Goal: Task Accomplishment & Management: Use online tool/utility

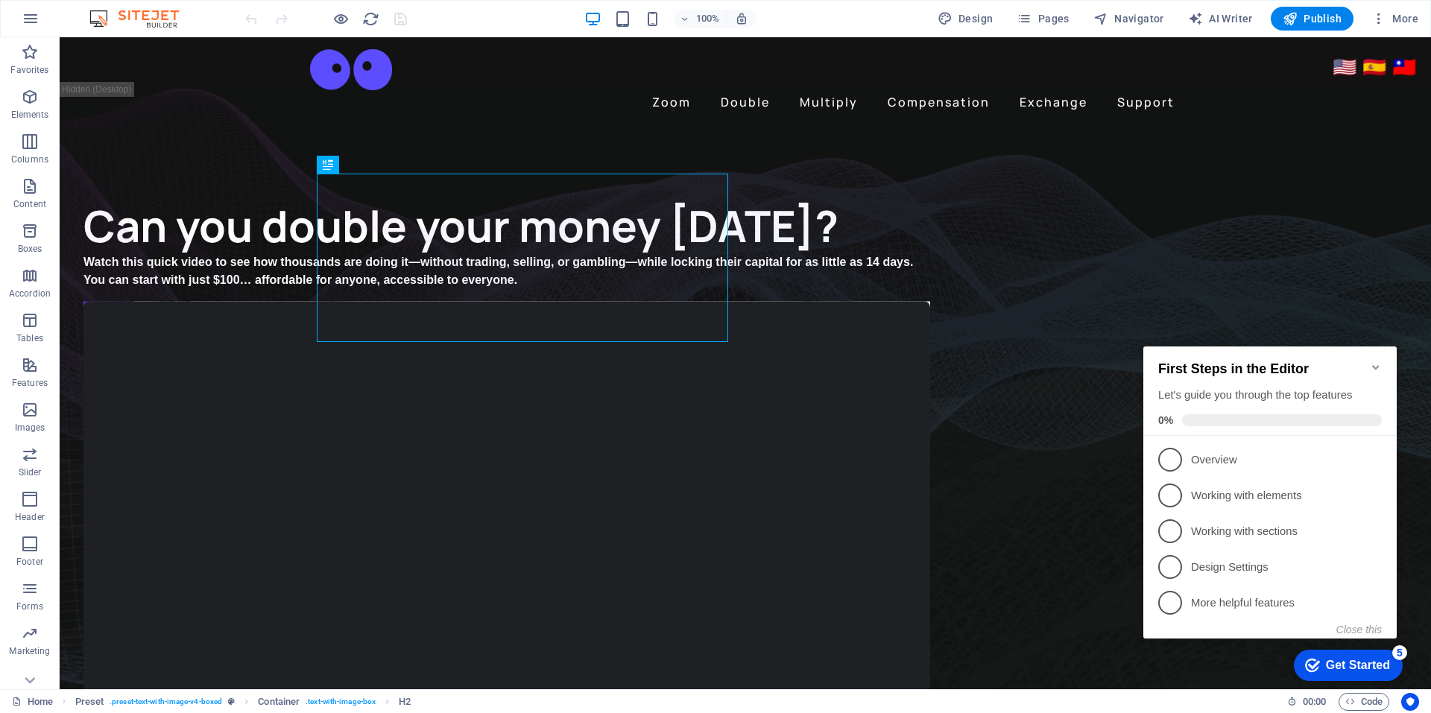
drag, startPoint x: 1375, startPoint y: 359, endPoint x: 1359, endPoint y: 434, distance: 77.1
click at [1359, 434] on div "First Steps in the Editor Let's guide you through the top features 0% 1 Overvie…" at bounding box center [1269, 491] width 253 height 289
click at [1366, 633] on button "Close this" at bounding box center [1359, 630] width 45 height 12
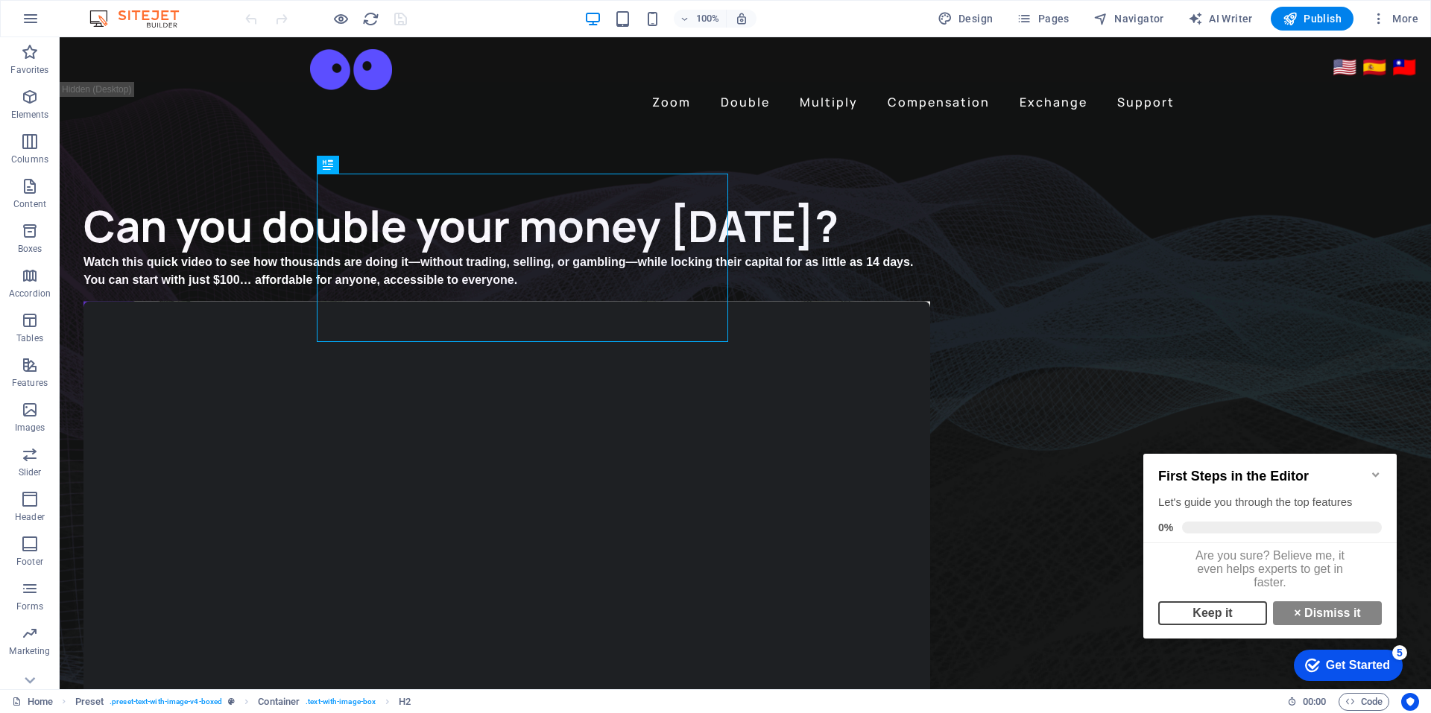
click at [1224, 620] on link "Keep it" at bounding box center [1212, 614] width 109 height 24
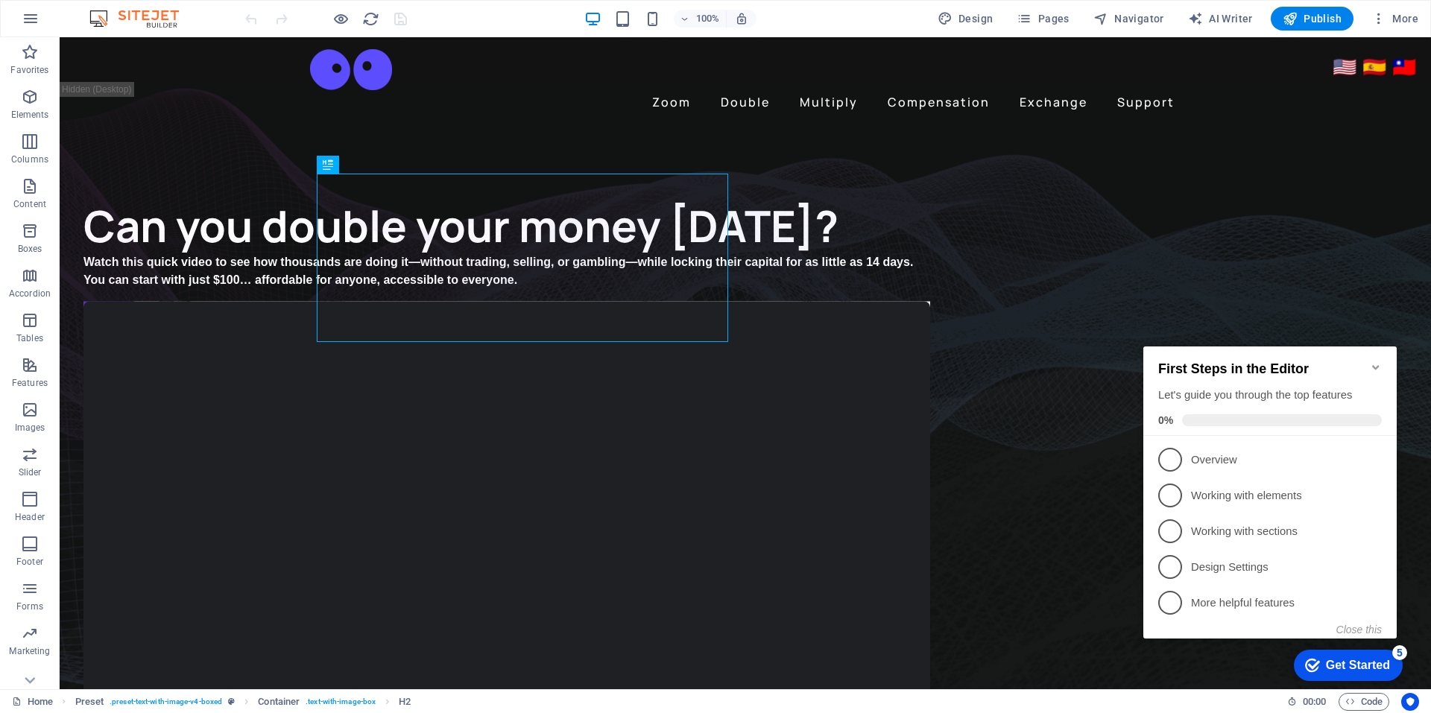
click at [1371, 362] on icon "Minimize checklist" at bounding box center [1376, 368] width 12 height 12
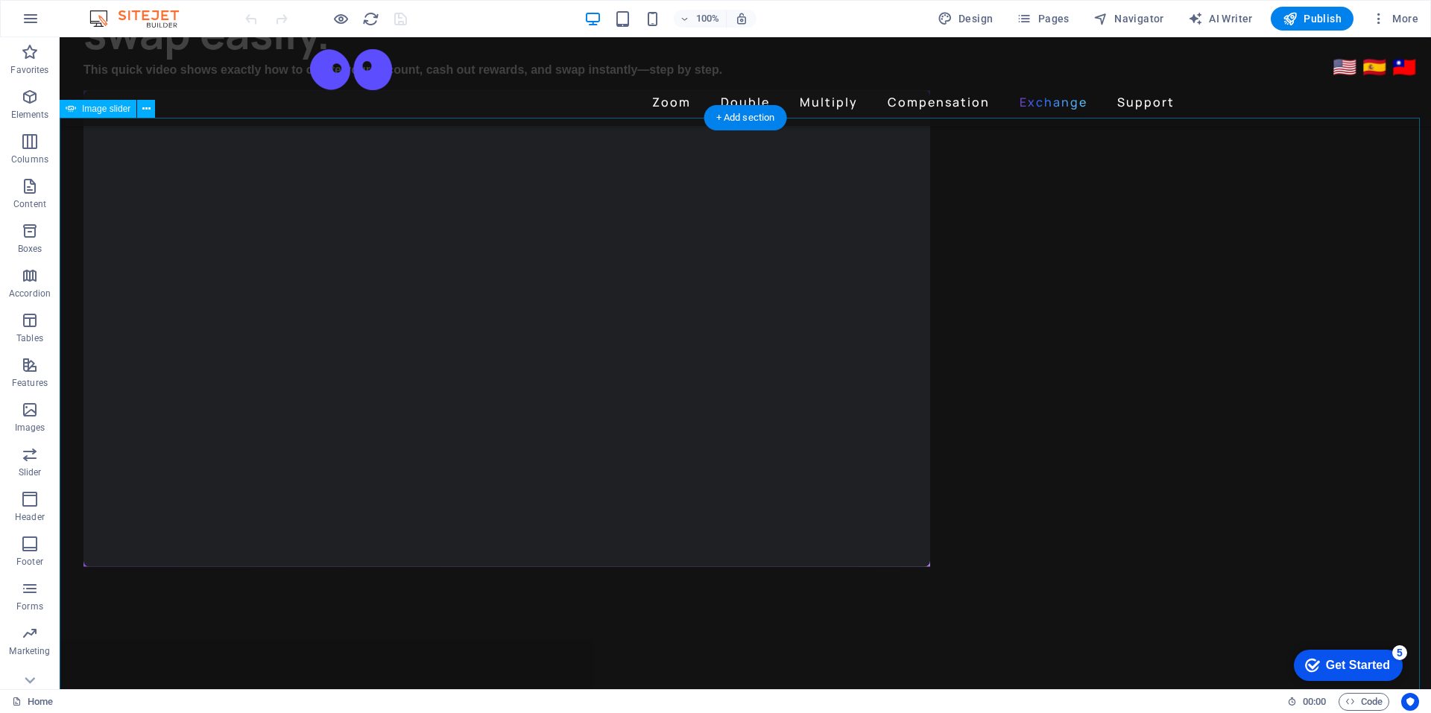
scroll to position [3280, 0]
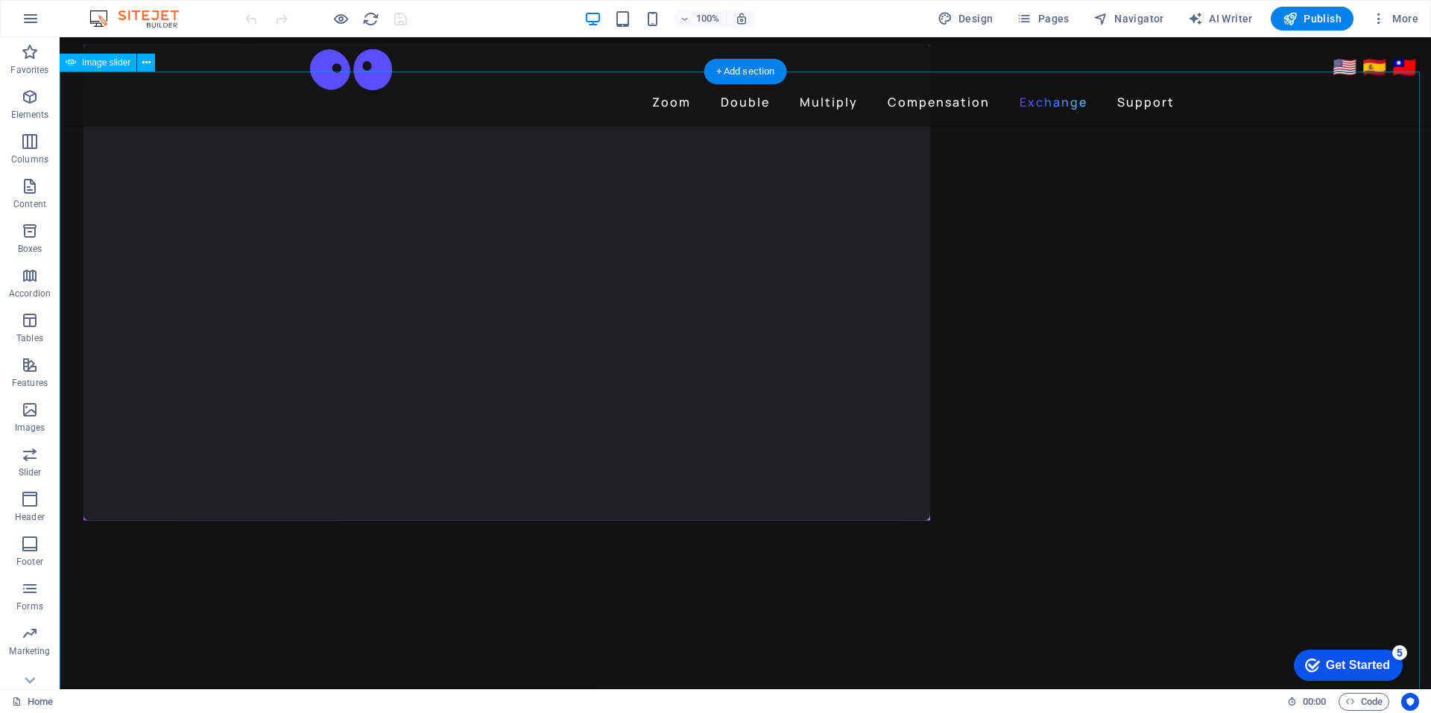
select select "ms"
select select "s"
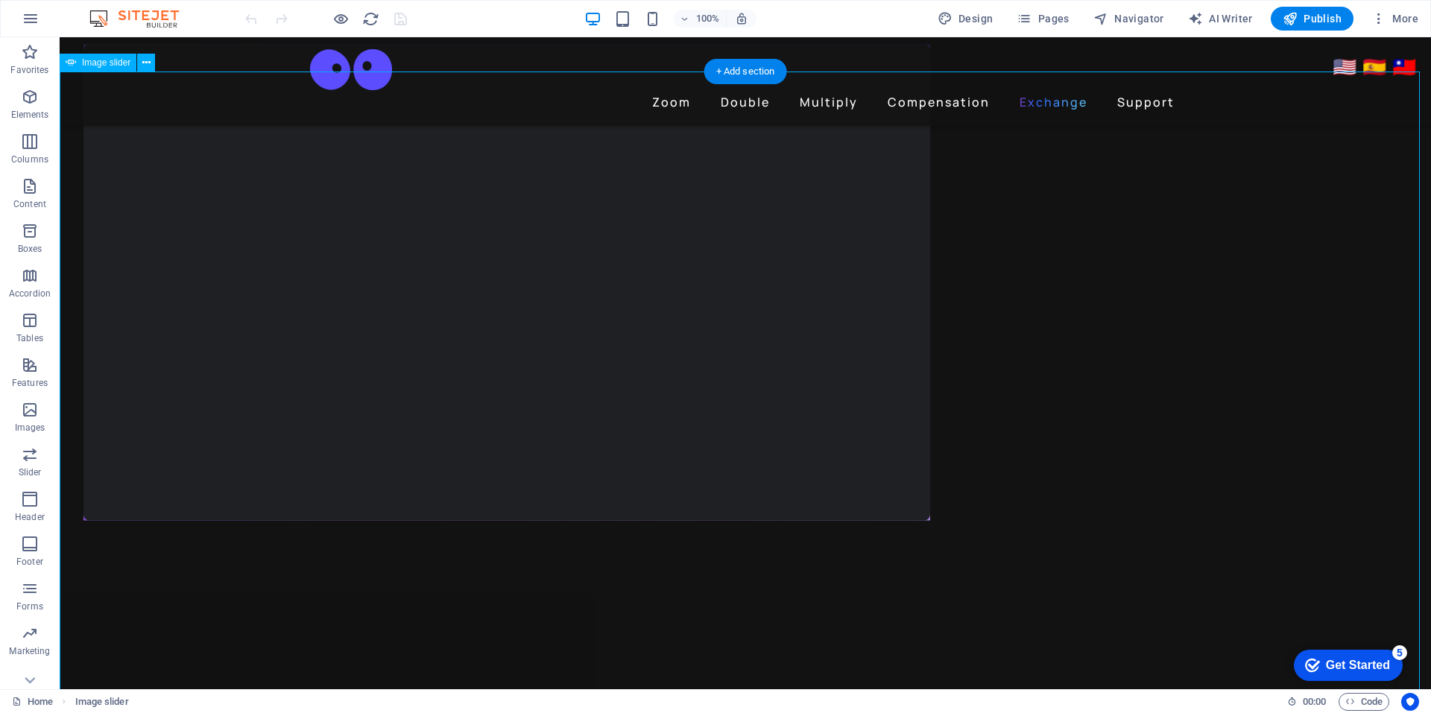
select select "progressive"
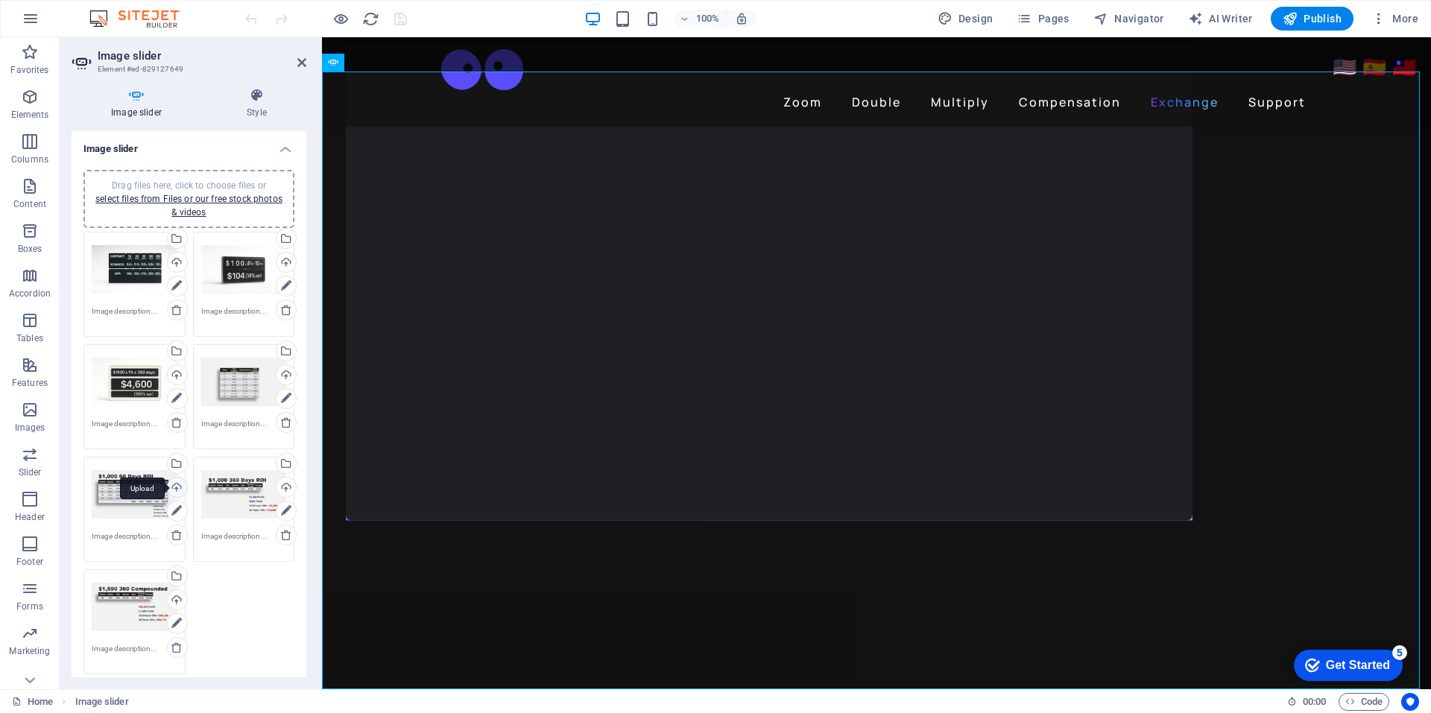
click at [178, 490] on div "Upload" at bounding box center [176, 489] width 22 height 22
click at [281, 485] on div "Upload" at bounding box center [285, 489] width 22 height 22
click at [174, 597] on div "Upload" at bounding box center [176, 601] width 22 height 22
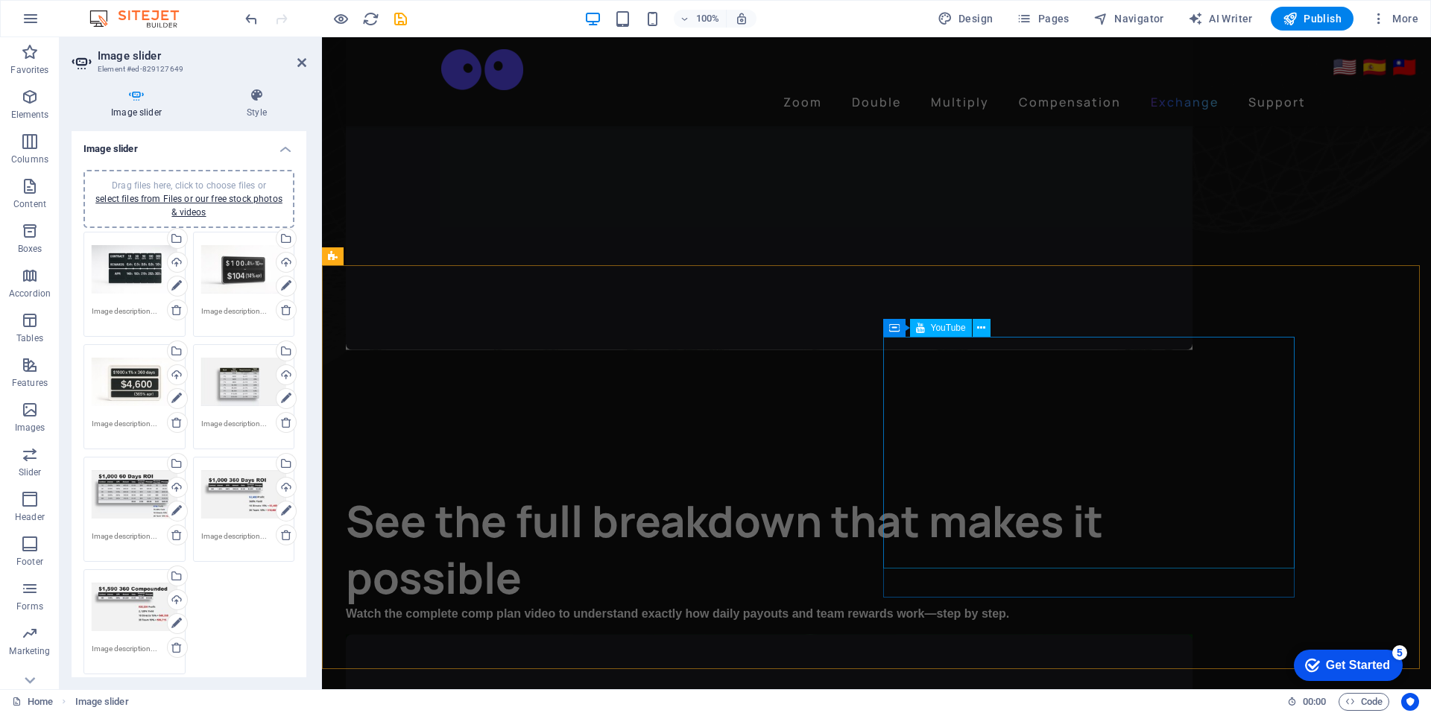
scroll to position [969, 0]
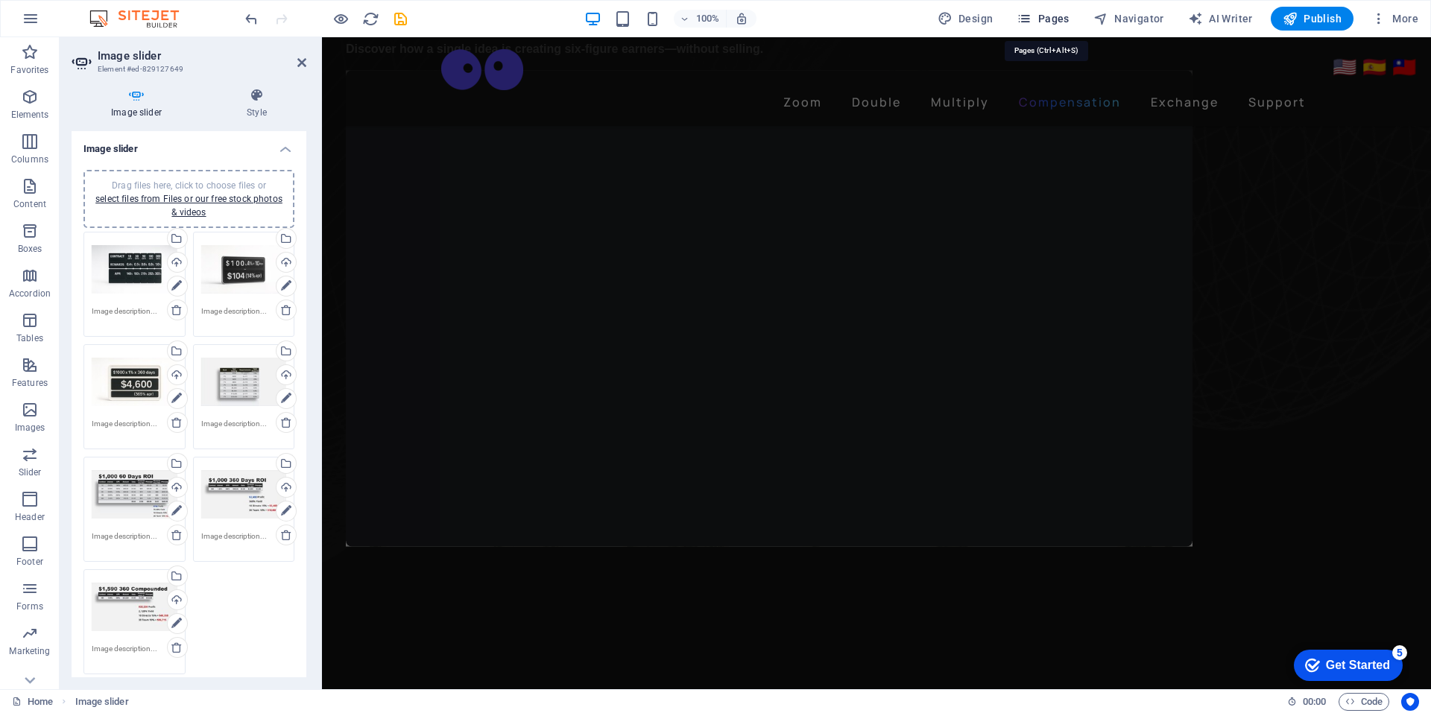
click at [1053, 18] on span "Pages" at bounding box center [1043, 18] width 52 height 15
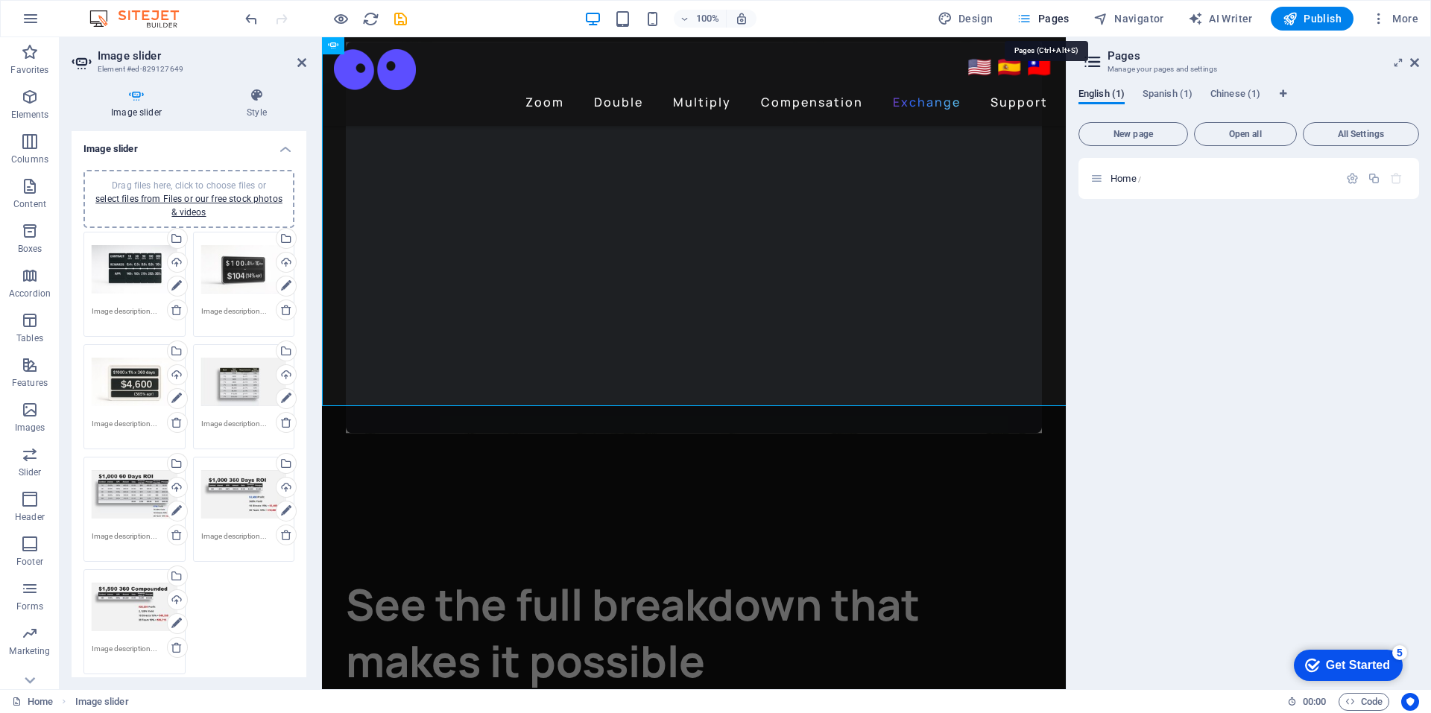
scroll to position [3563, 0]
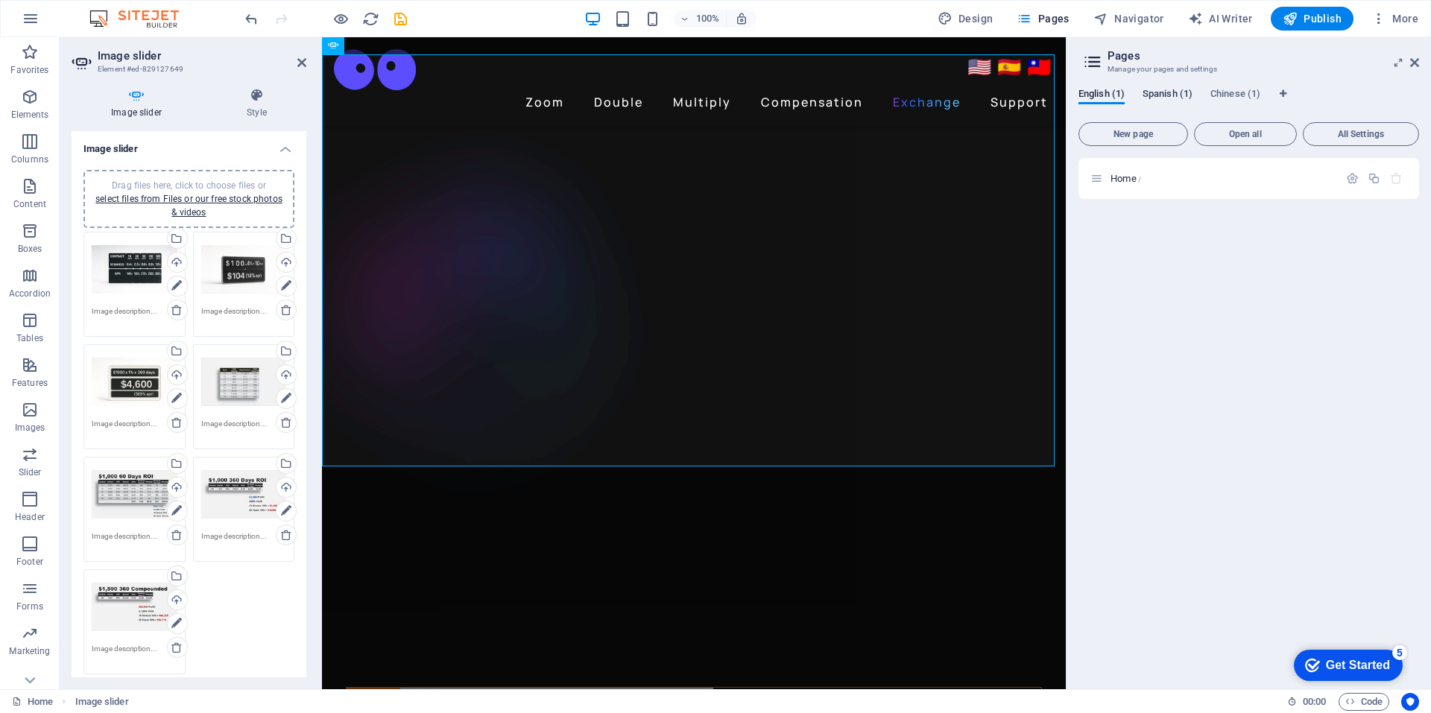
click at [1167, 91] on span "Spanish (1)" at bounding box center [1168, 95] width 50 height 21
click at [1167, 92] on span "Spanish (1)" at bounding box center [1168, 95] width 50 height 21
click at [1128, 173] on div "Home /" at bounding box center [1215, 178] width 248 height 17
click at [1128, 176] on span "Home /" at bounding box center [1126, 178] width 31 height 11
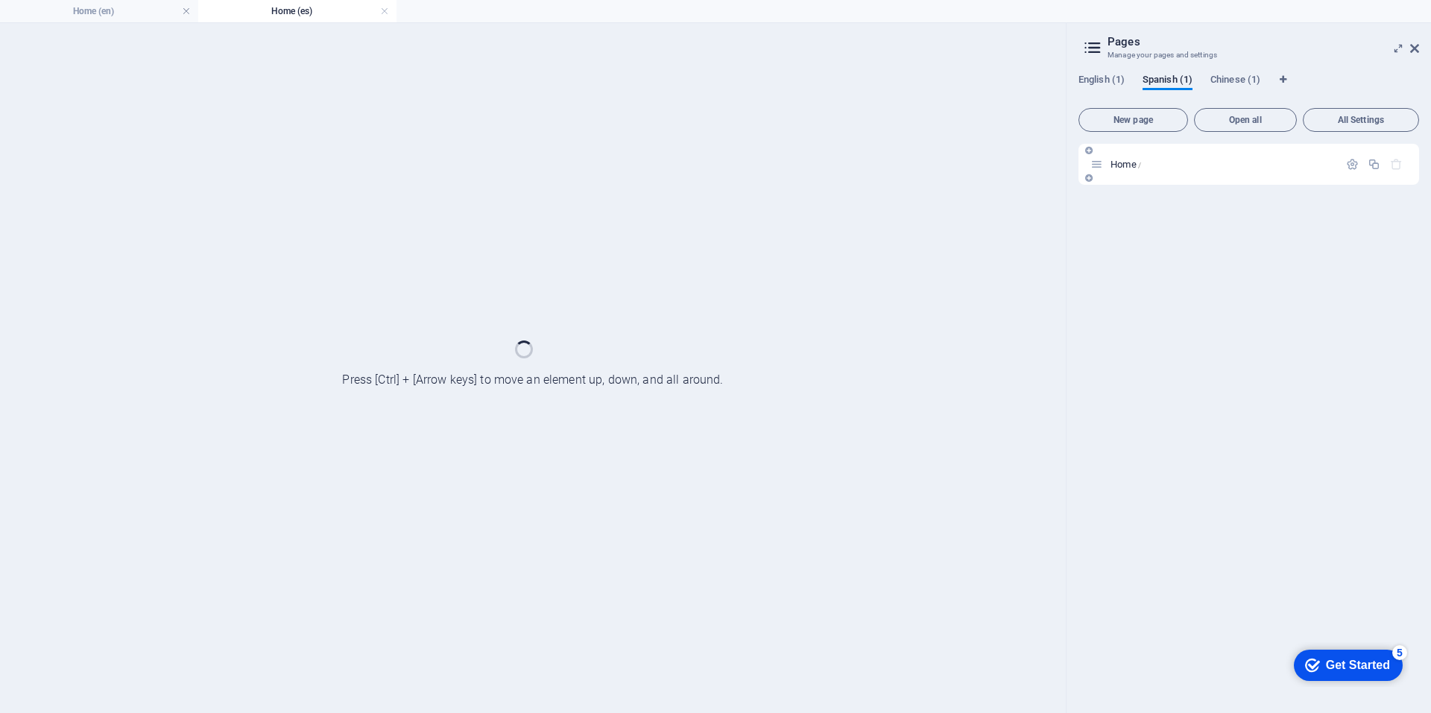
scroll to position [0, 0]
click at [1128, 176] on div "Home /" at bounding box center [1249, 164] width 341 height 41
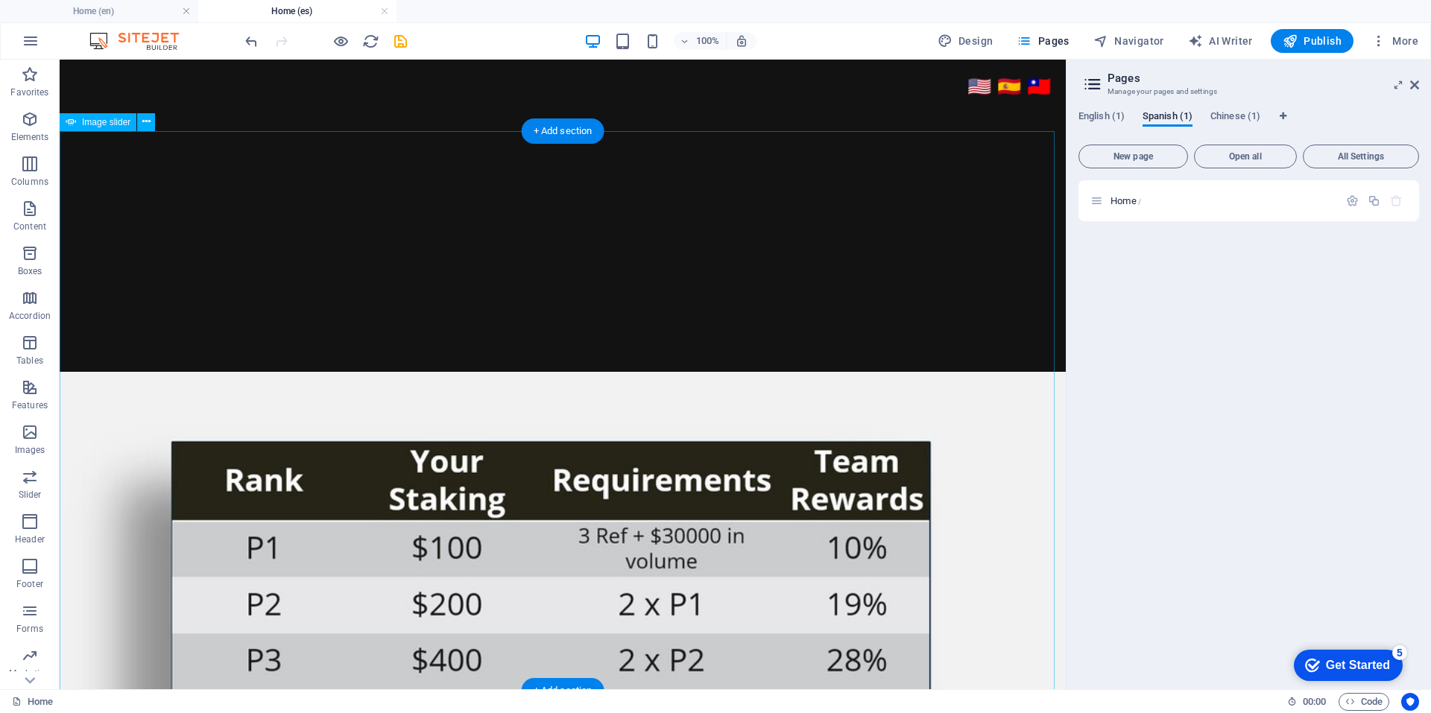
scroll to position [3376, 0]
select select "ms"
select select "s"
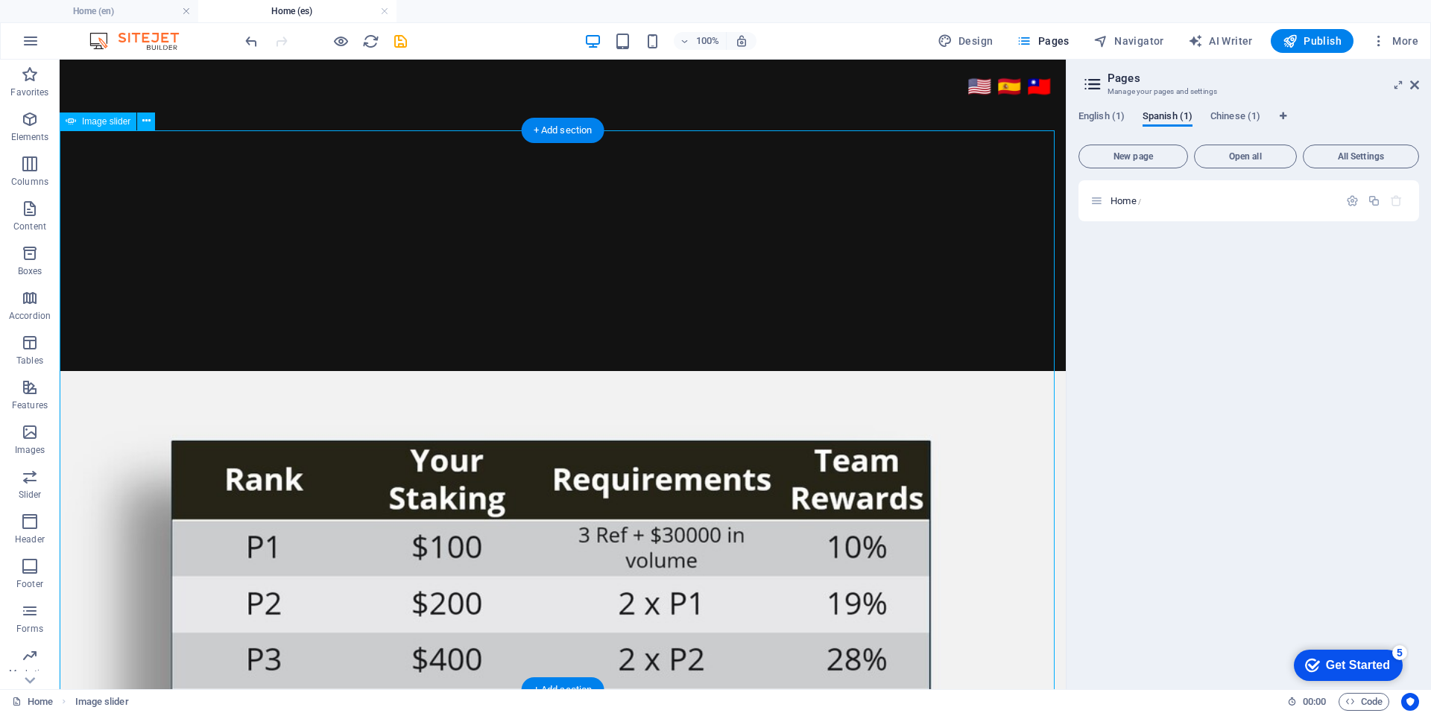
select select "progressive"
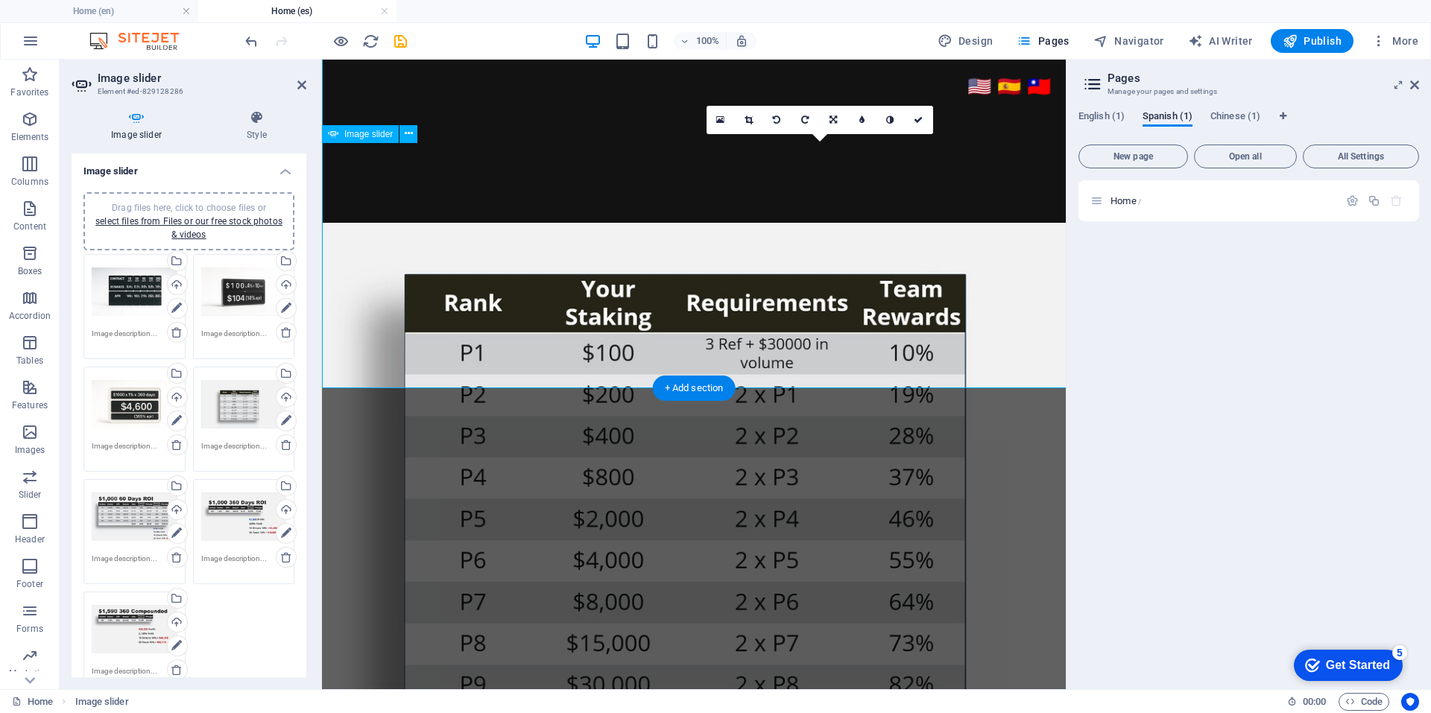
scroll to position [3678, 0]
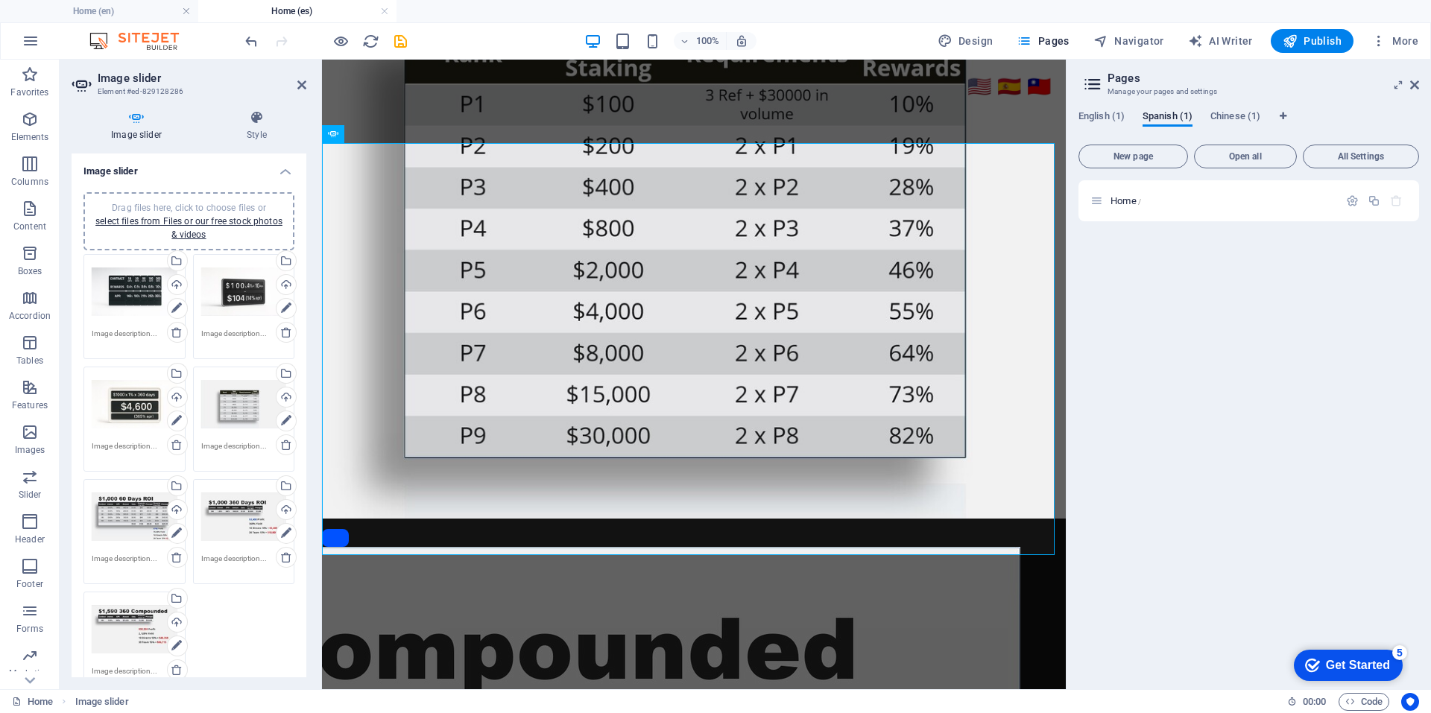
click at [133, 520] on div "Drag files here, click to choose files or select files from Files or our free s…" at bounding box center [135, 518] width 86 height 60
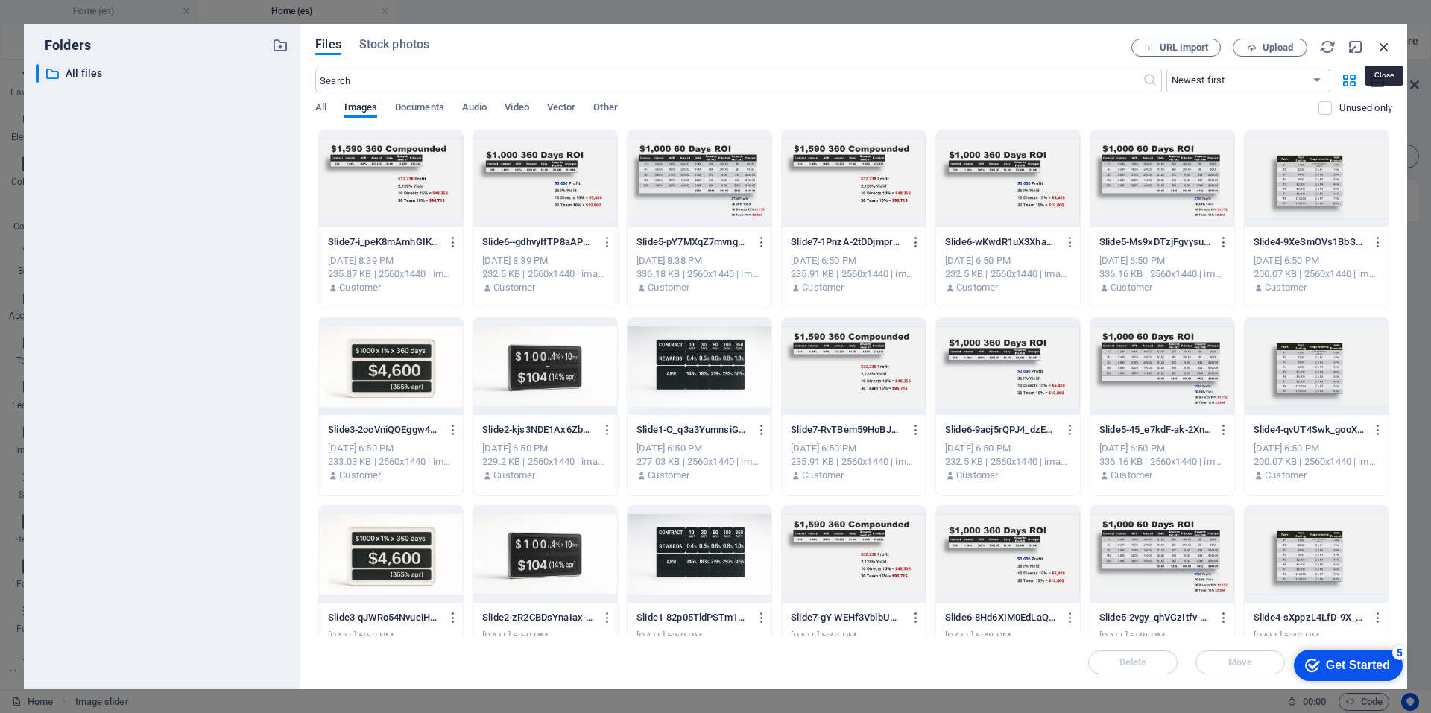
click at [1386, 47] on icon "button" at bounding box center [1384, 47] width 16 height 16
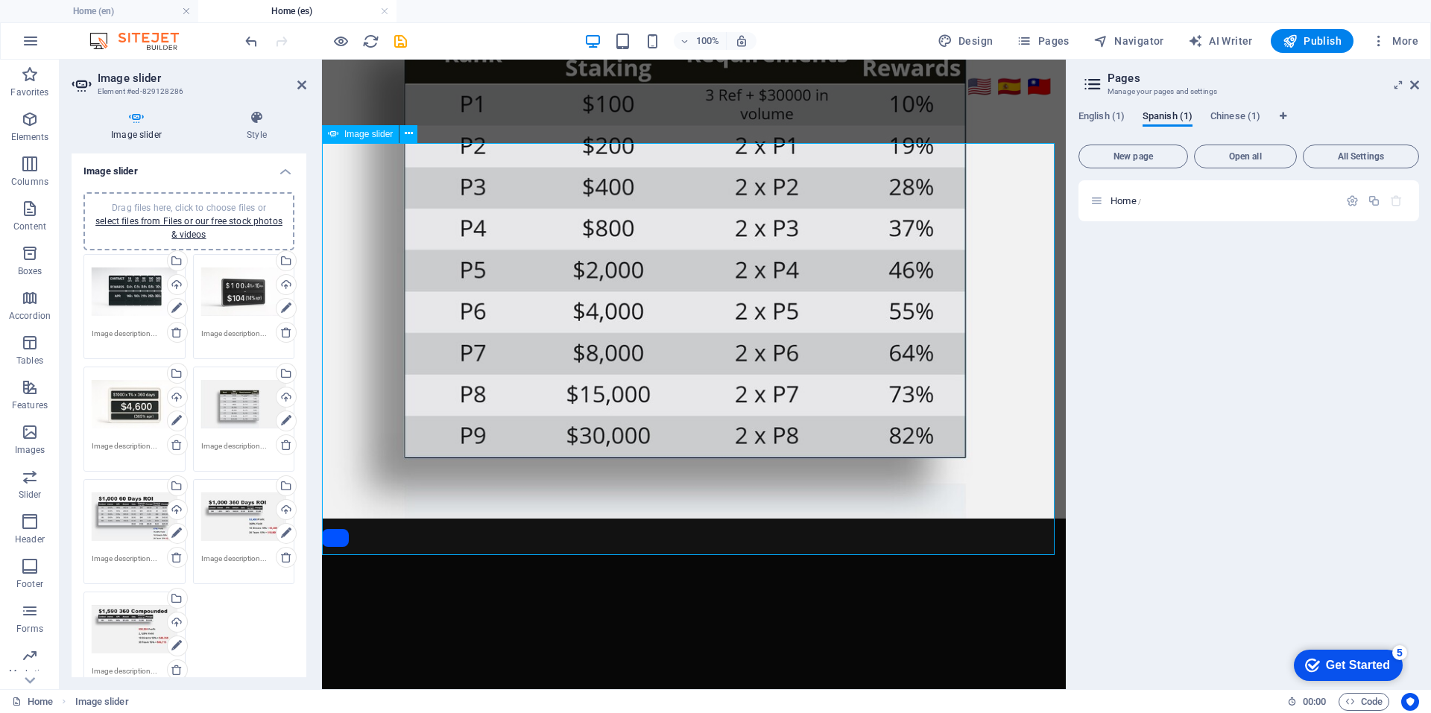
click at [174, 481] on div "Select files from the file manager, stock photos, or upload file(s)" at bounding box center [176, 487] width 22 height 22
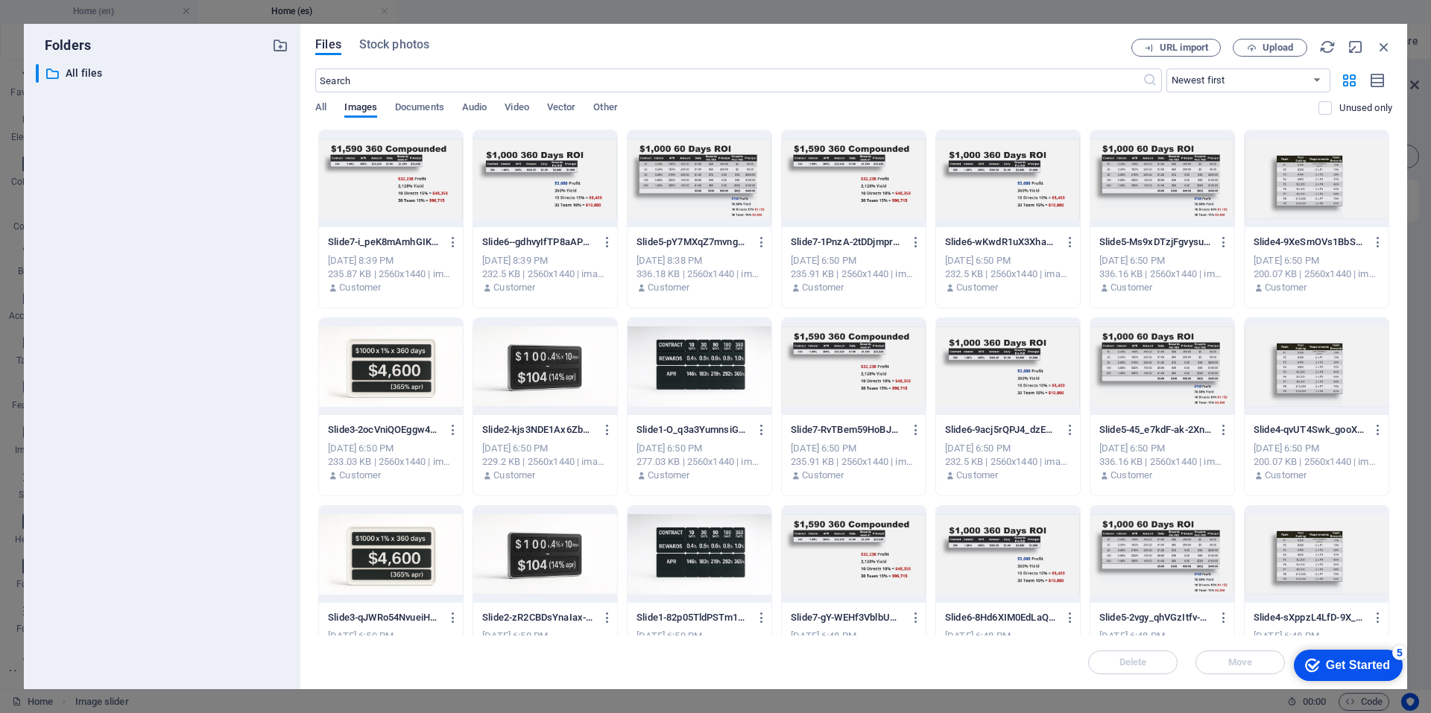
click at [688, 192] on div at bounding box center [700, 178] width 144 height 97
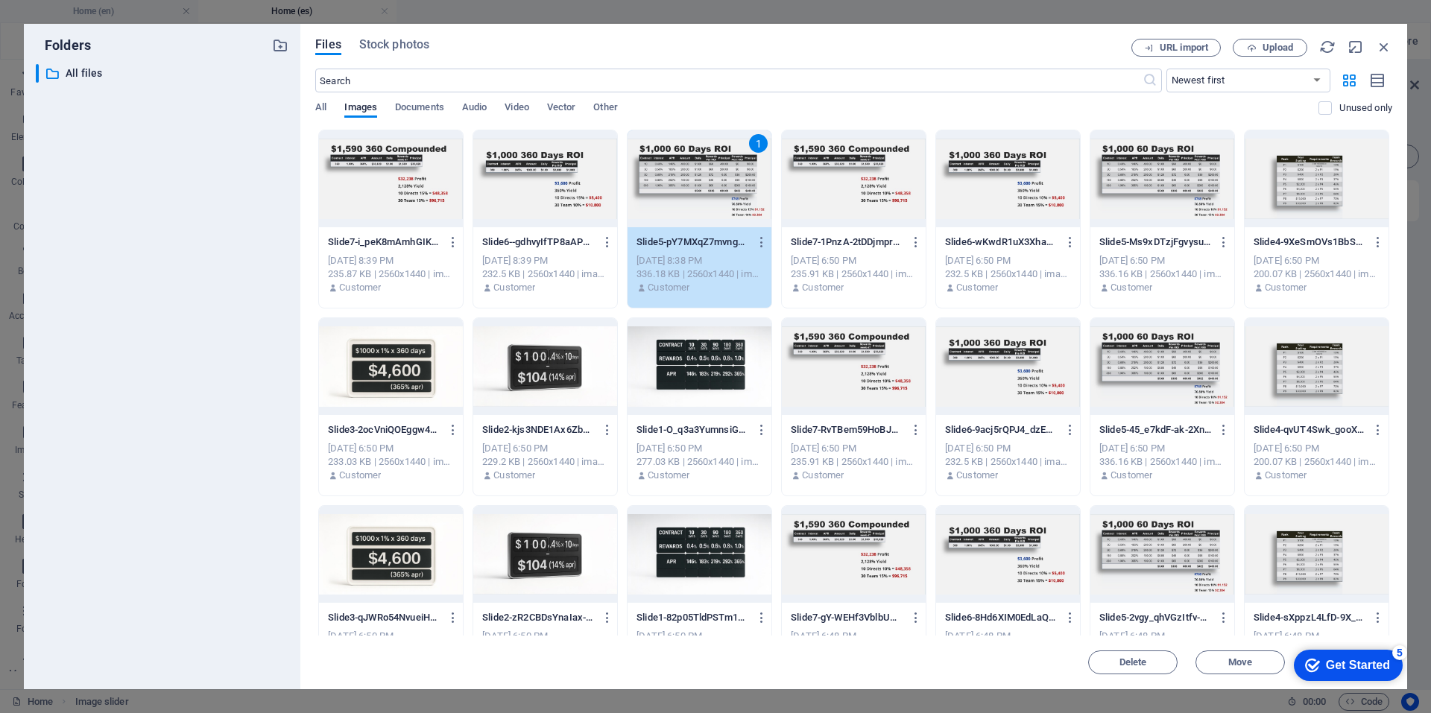
drag, startPoint x: 993, startPoint y: 41, endPoint x: 919, endPoint y: 40, distance: 73.8
click at [919, 40] on div "Files Stock photos" at bounding box center [723, 47] width 816 height 16
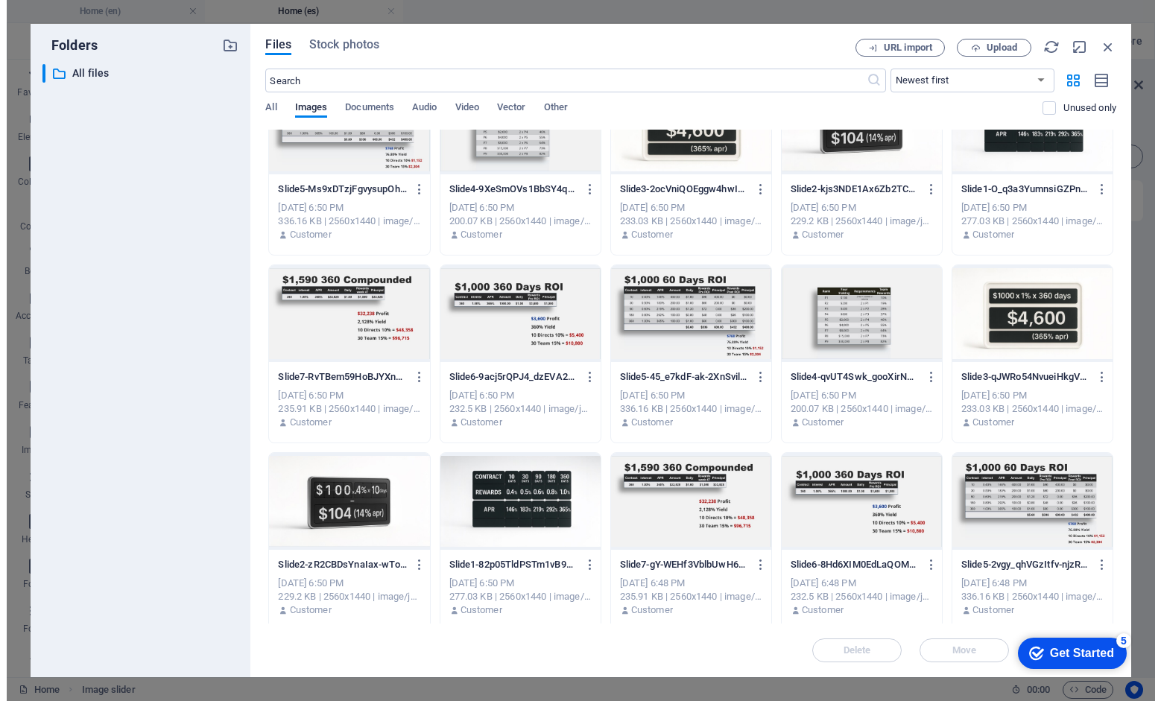
scroll to position [0, 0]
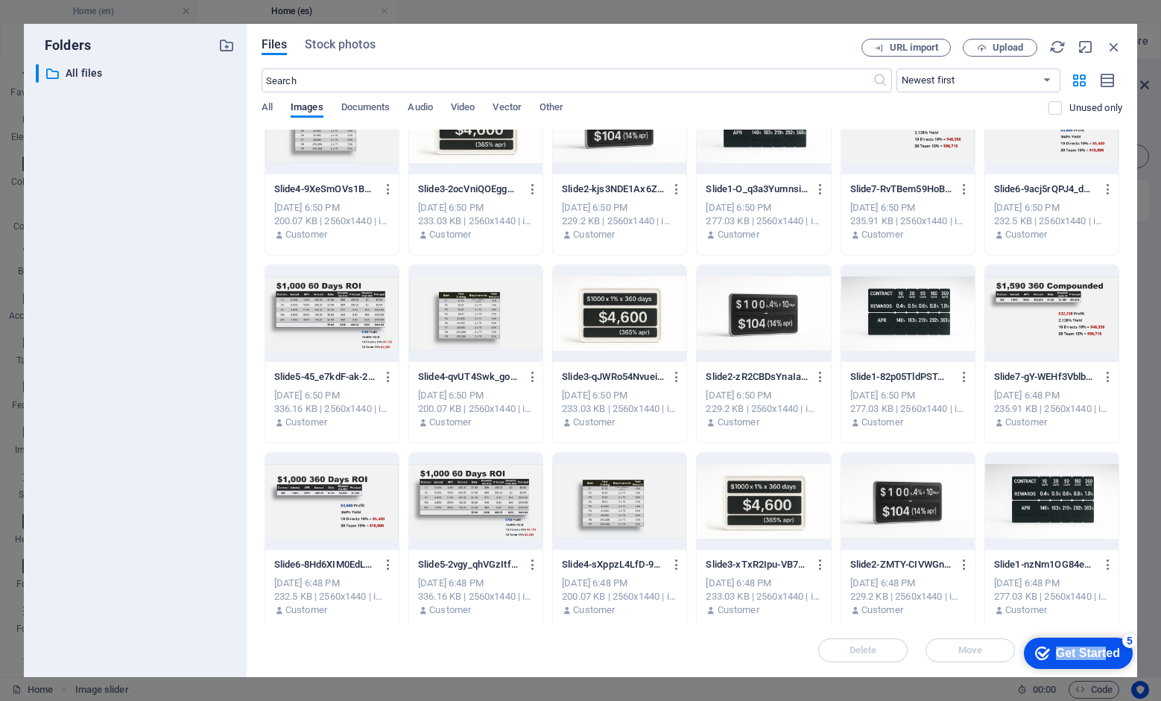
drag, startPoint x: 1108, startPoint y: 649, endPoint x: 908, endPoint y: 616, distance: 202.4
click at [1012, 631] on html "checkmark Get Started 5 First Steps in the Editor Let's guide you through the t…" at bounding box center [1075, 653] width 127 height 45
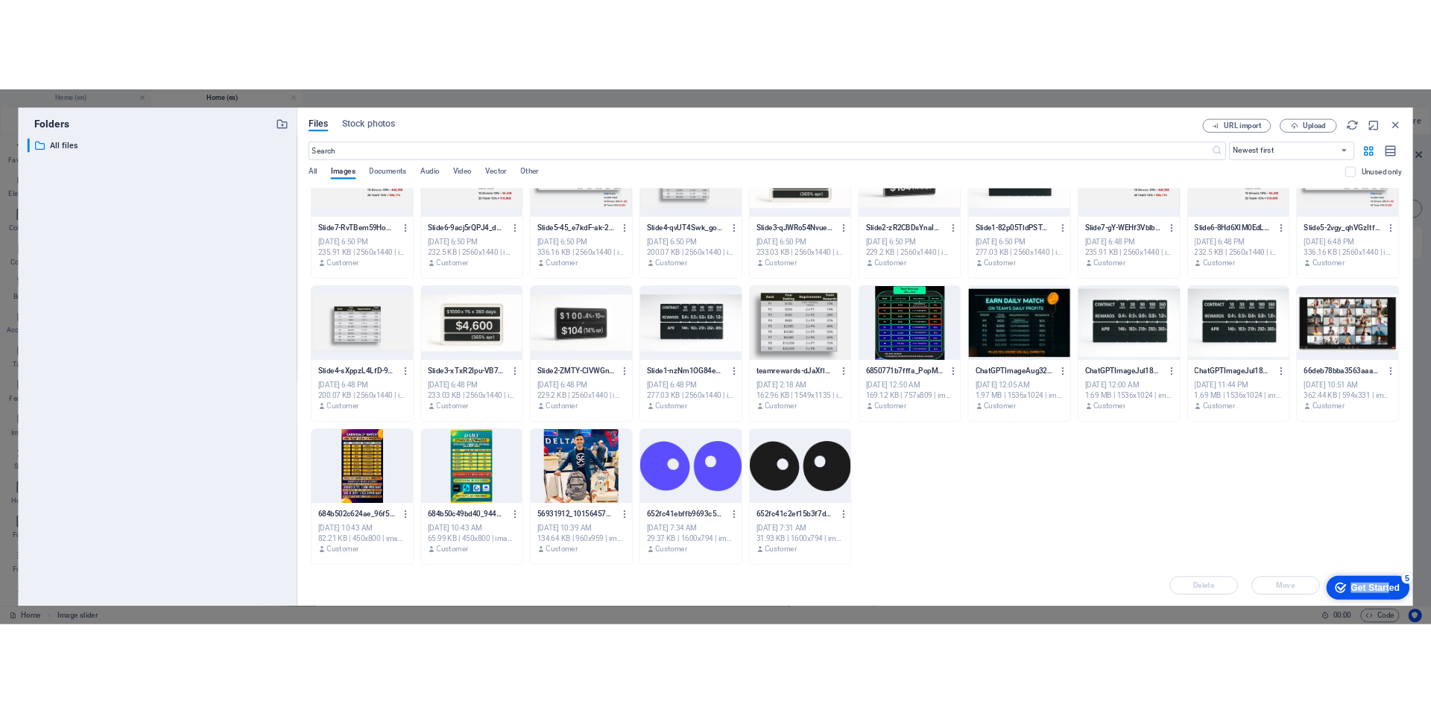
scroll to position [3195, 0]
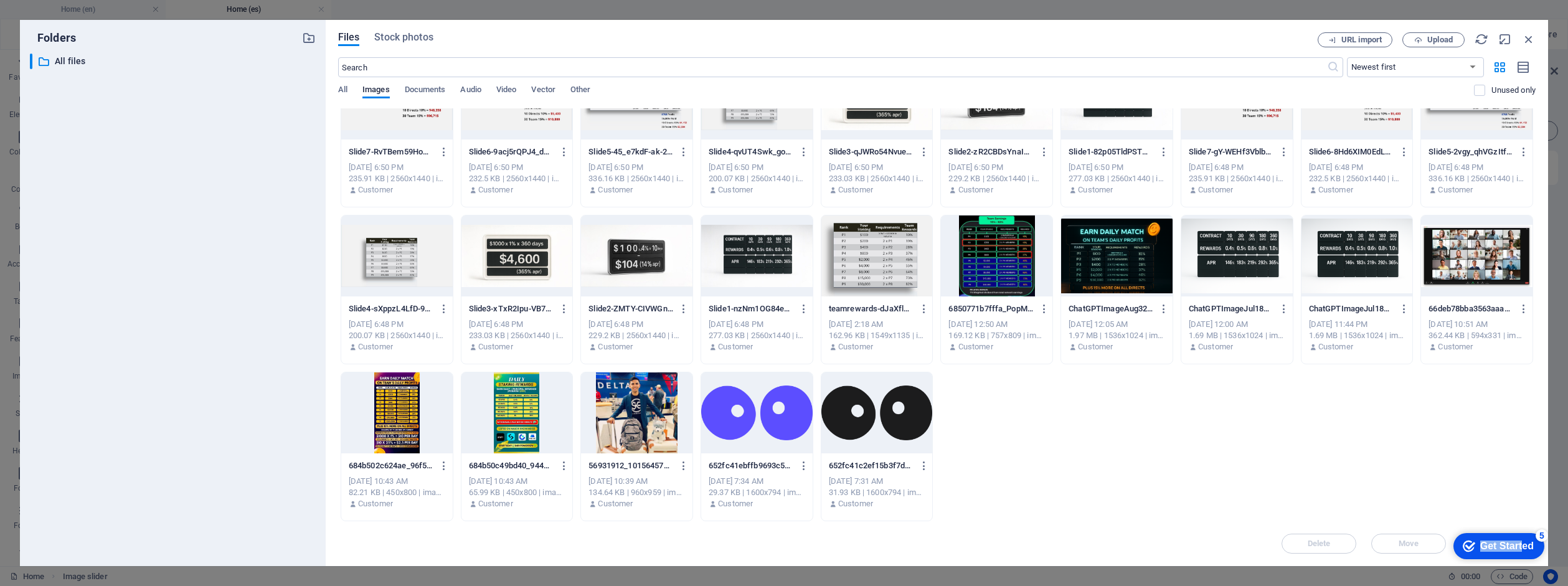
click at [1195, 543] on div "Get Started" at bounding box center [1507, 546] width 53 height 11
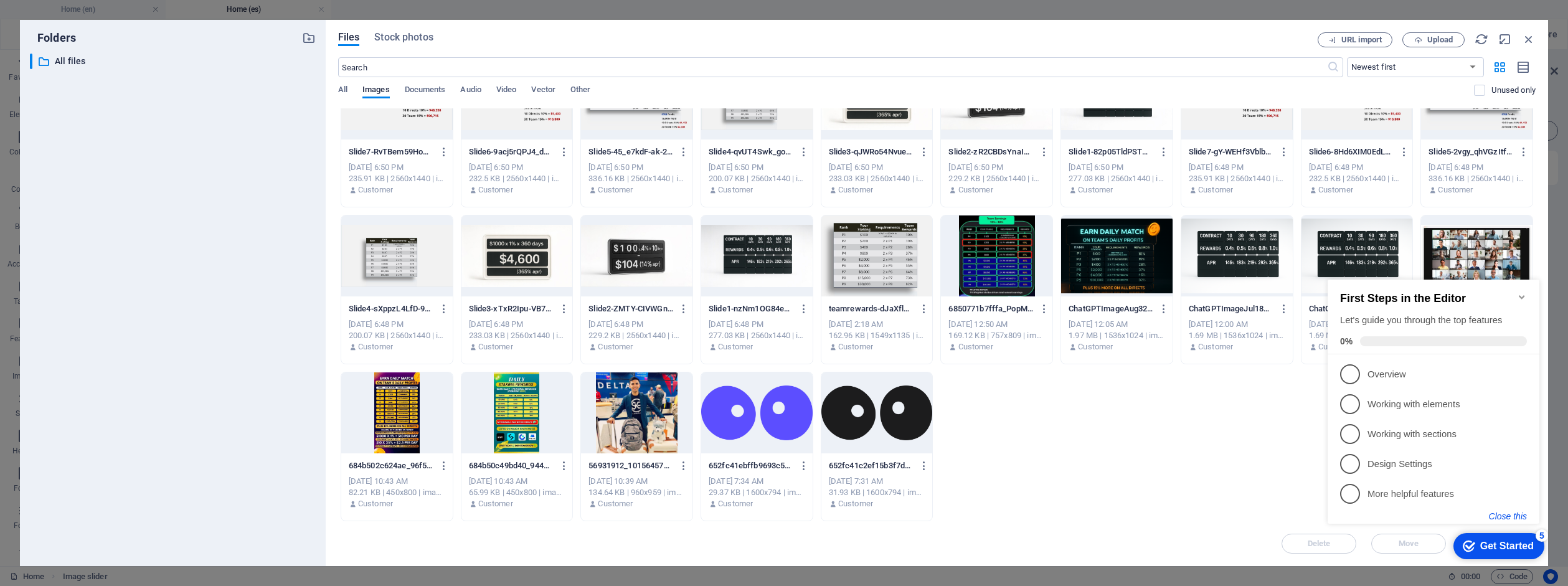
click at [1195, 517] on button "Close this" at bounding box center [1507, 517] width 38 height 10
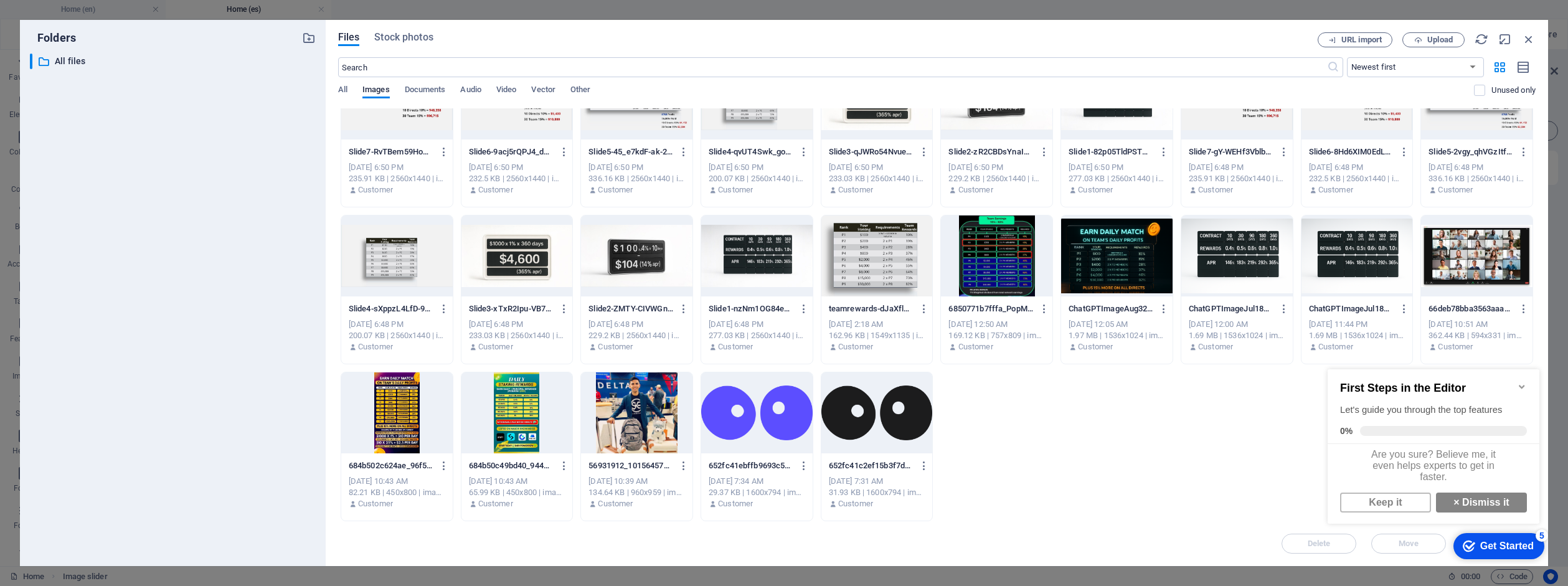
click at [1195, 382] on icon "Minimize checklist" at bounding box center [1522, 387] width 10 height 10
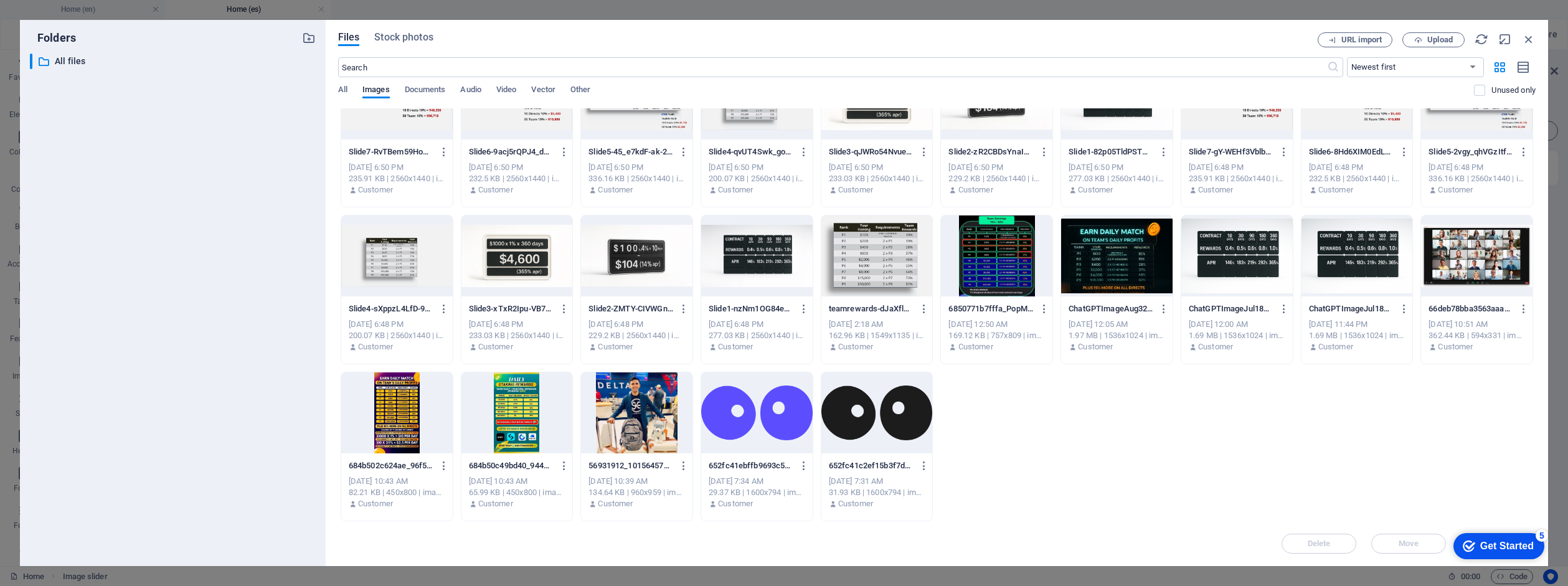
click at [1195, 545] on div "Get Started" at bounding box center [1507, 546] width 53 height 11
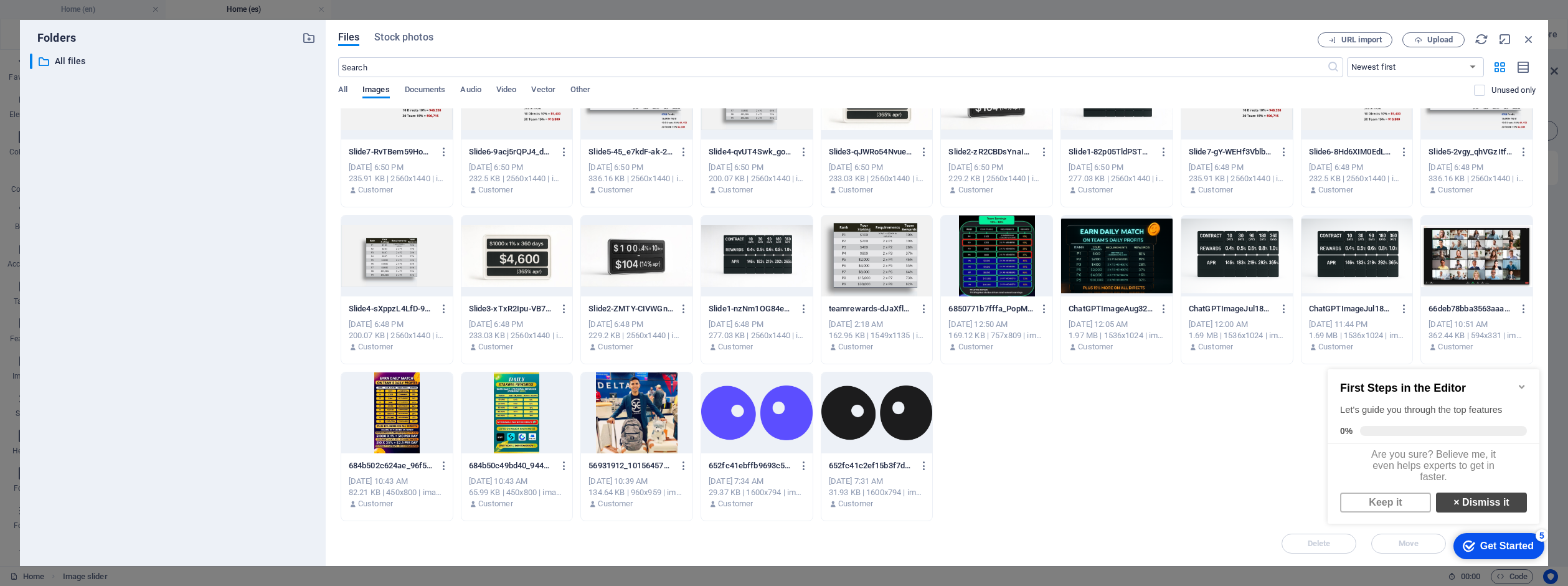
click at [1195, 511] on link "× Dismiss it" at bounding box center [1481, 503] width 91 height 20
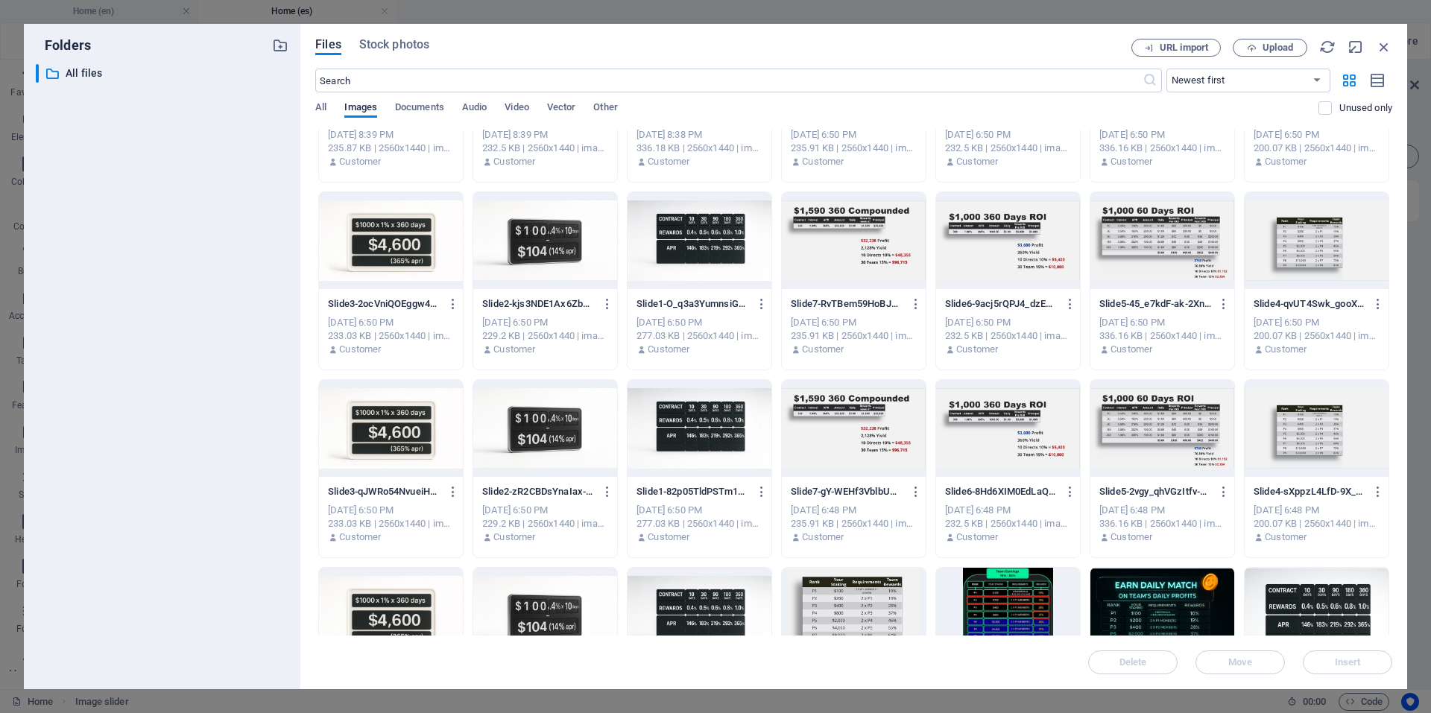
scroll to position [0, 0]
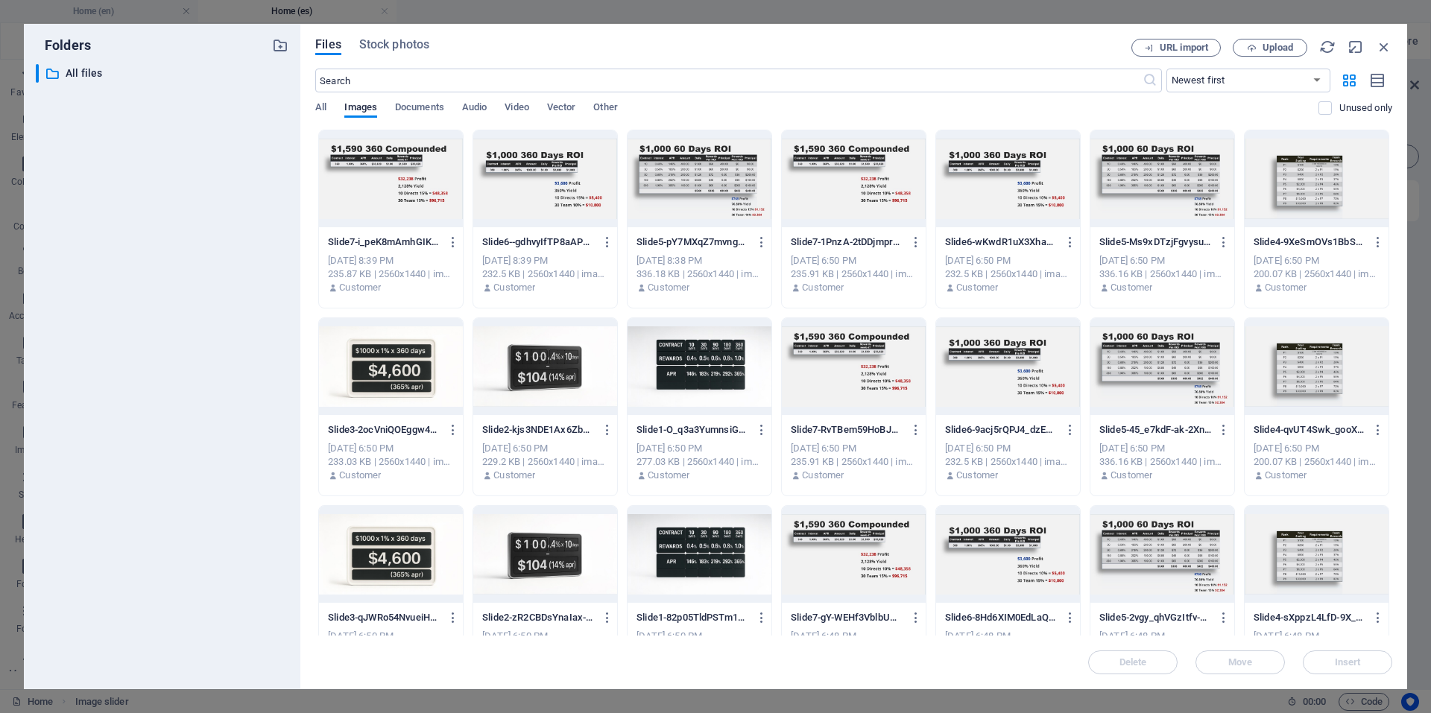
click at [692, 220] on div at bounding box center [700, 178] width 144 height 97
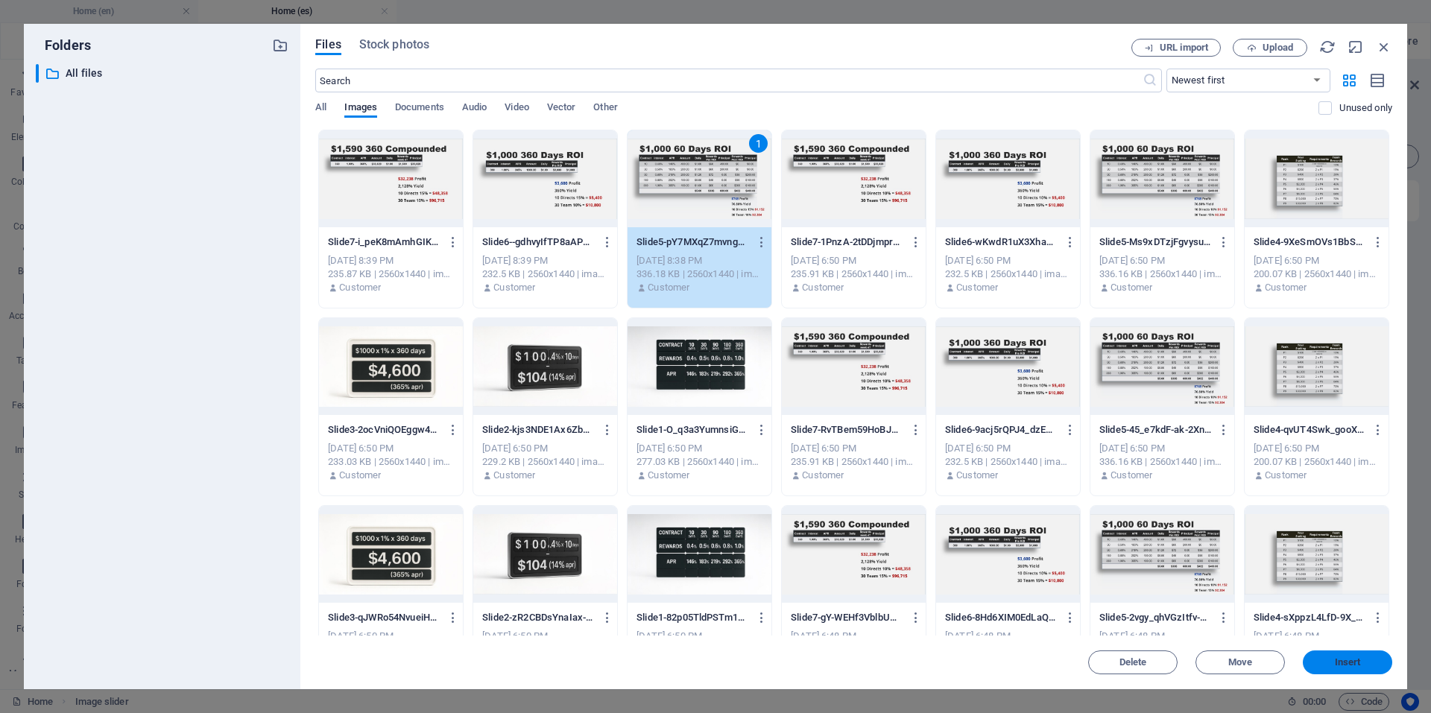
click at [1357, 665] on span "Insert" at bounding box center [1348, 662] width 26 height 9
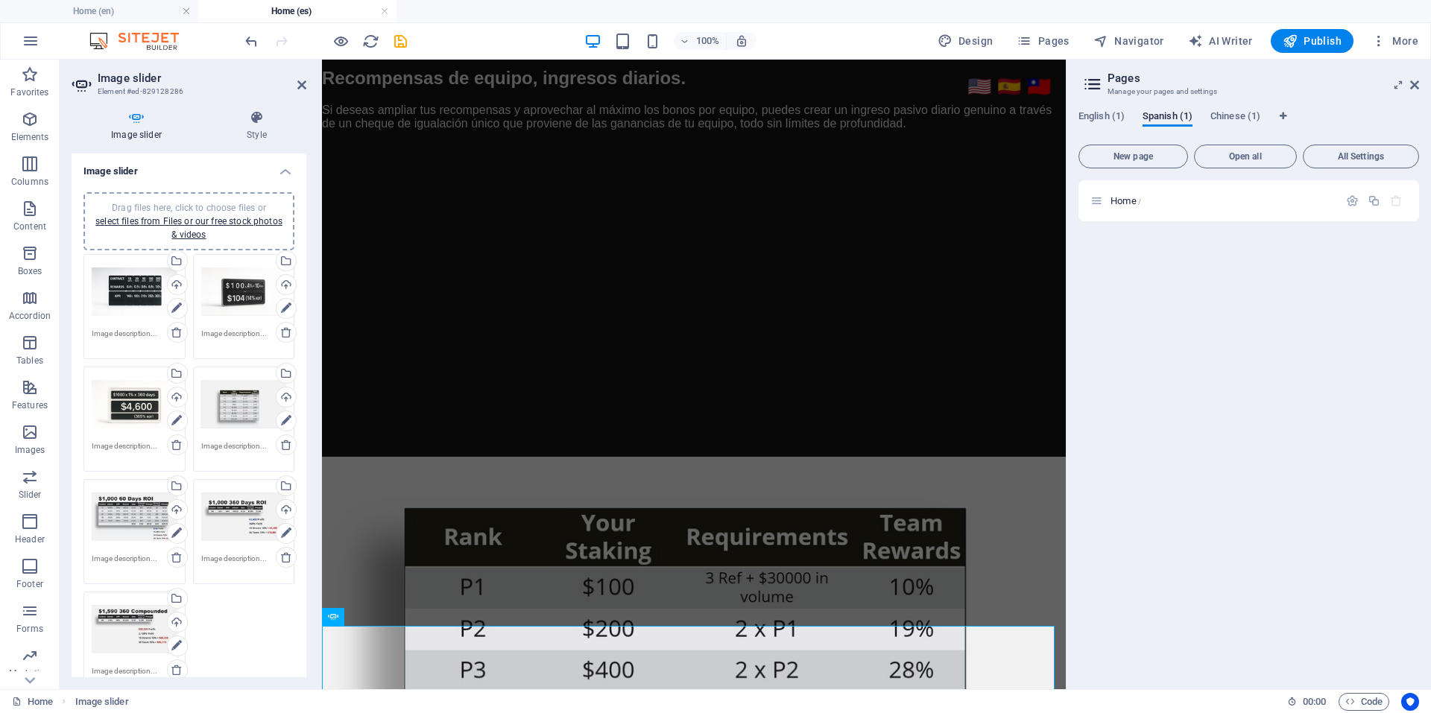
click at [239, 513] on div "Drag files here, click to choose files or select files from Files or our free s…" at bounding box center [244, 518] width 86 height 60
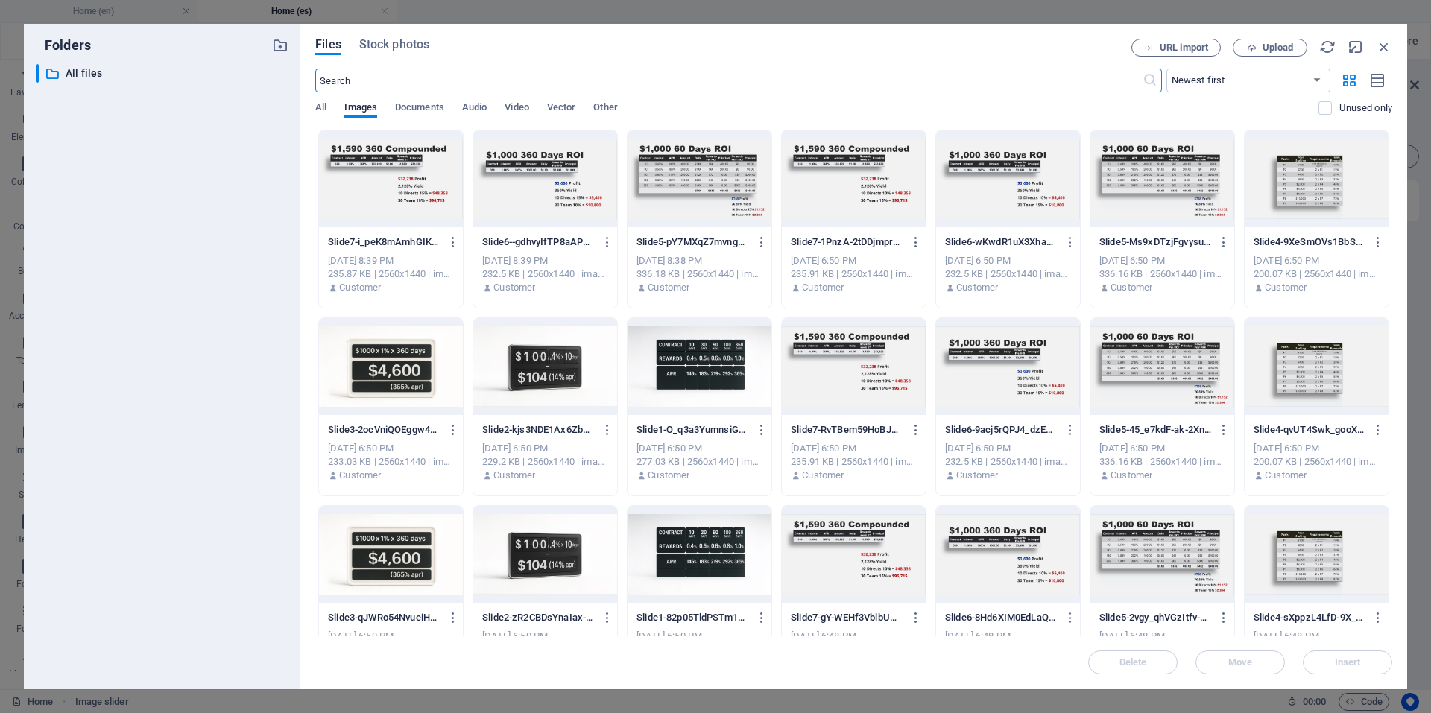
click at [543, 183] on div at bounding box center [545, 178] width 144 height 97
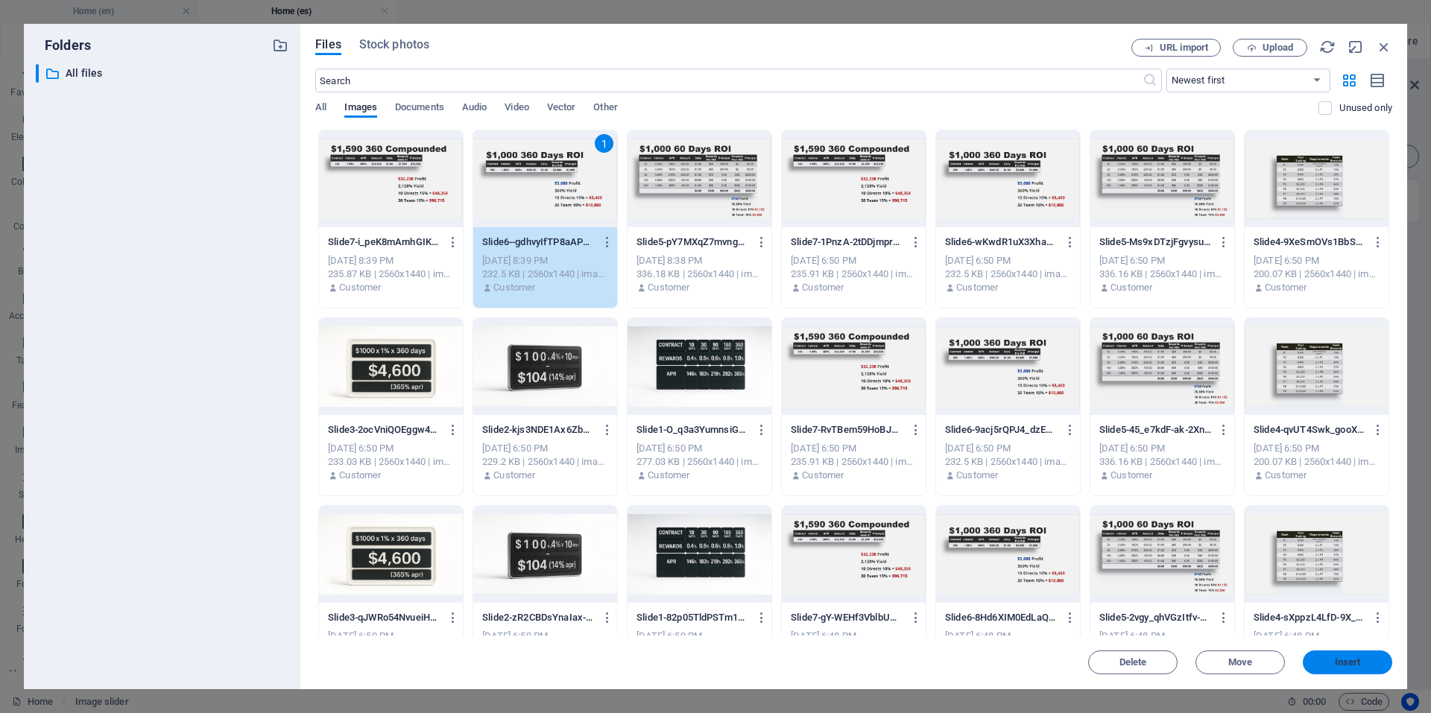
click at [1348, 659] on span "Insert" at bounding box center [1348, 662] width 26 height 9
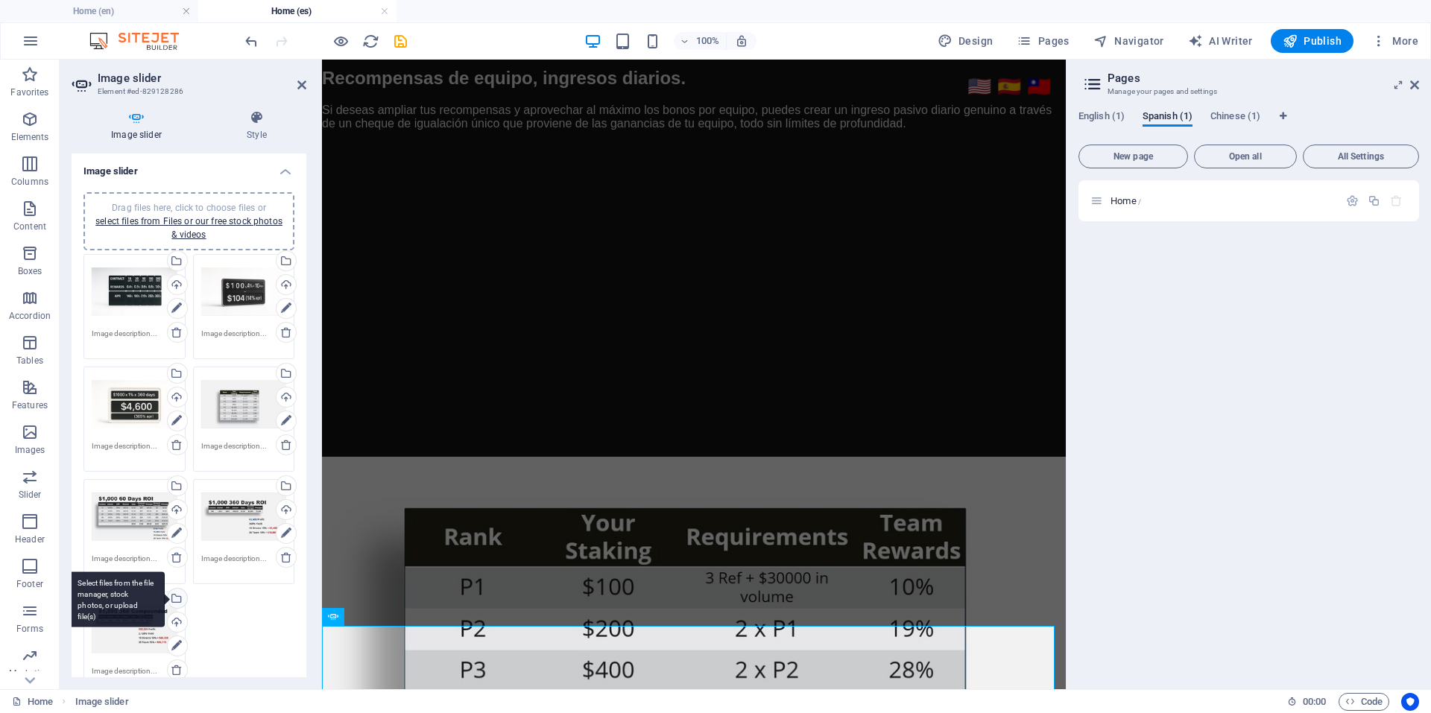
click at [181, 602] on div "Select files from the file manager, stock photos, or upload file(s)" at bounding box center [176, 600] width 22 height 22
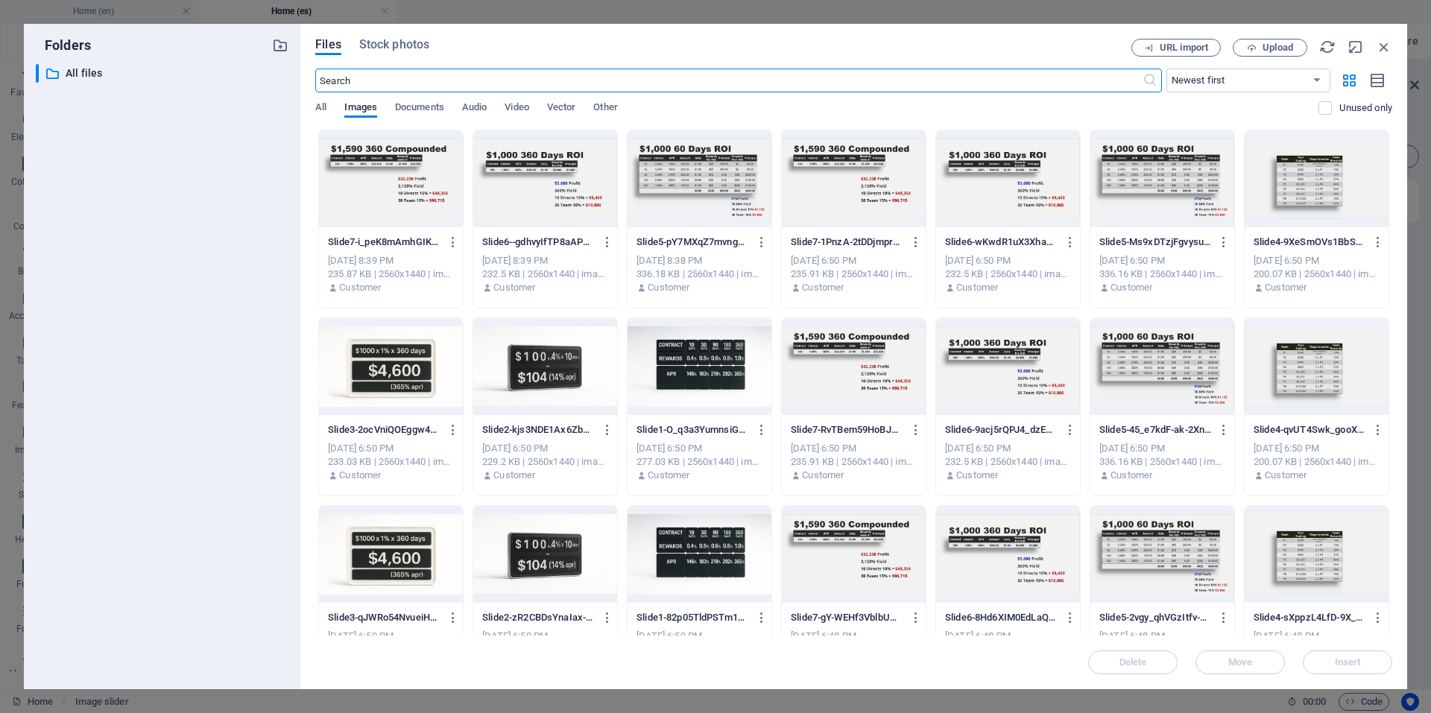
click at [397, 159] on div at bounding box center [391, 178] width 144 height 97
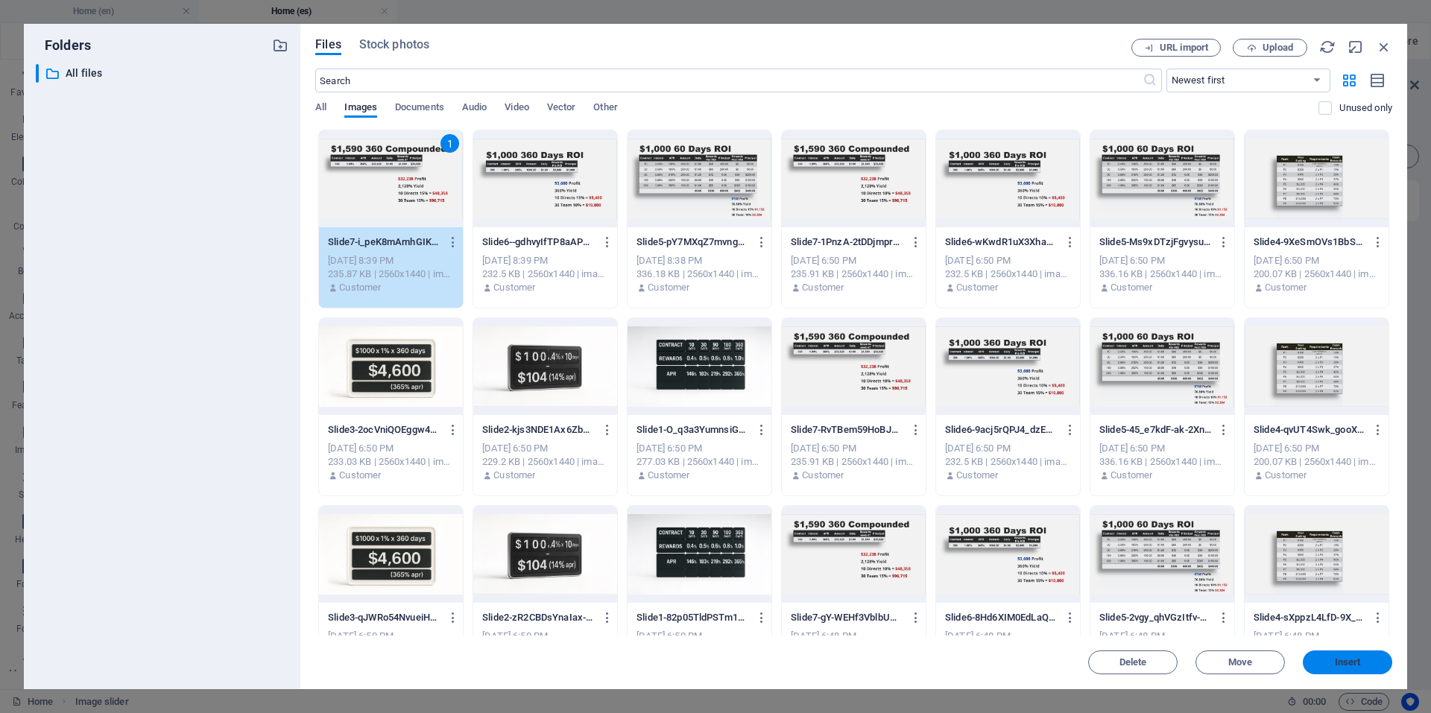
click at [1347, 654] on button "Insert" at bounding box center [1347, 663] width 89 height 24
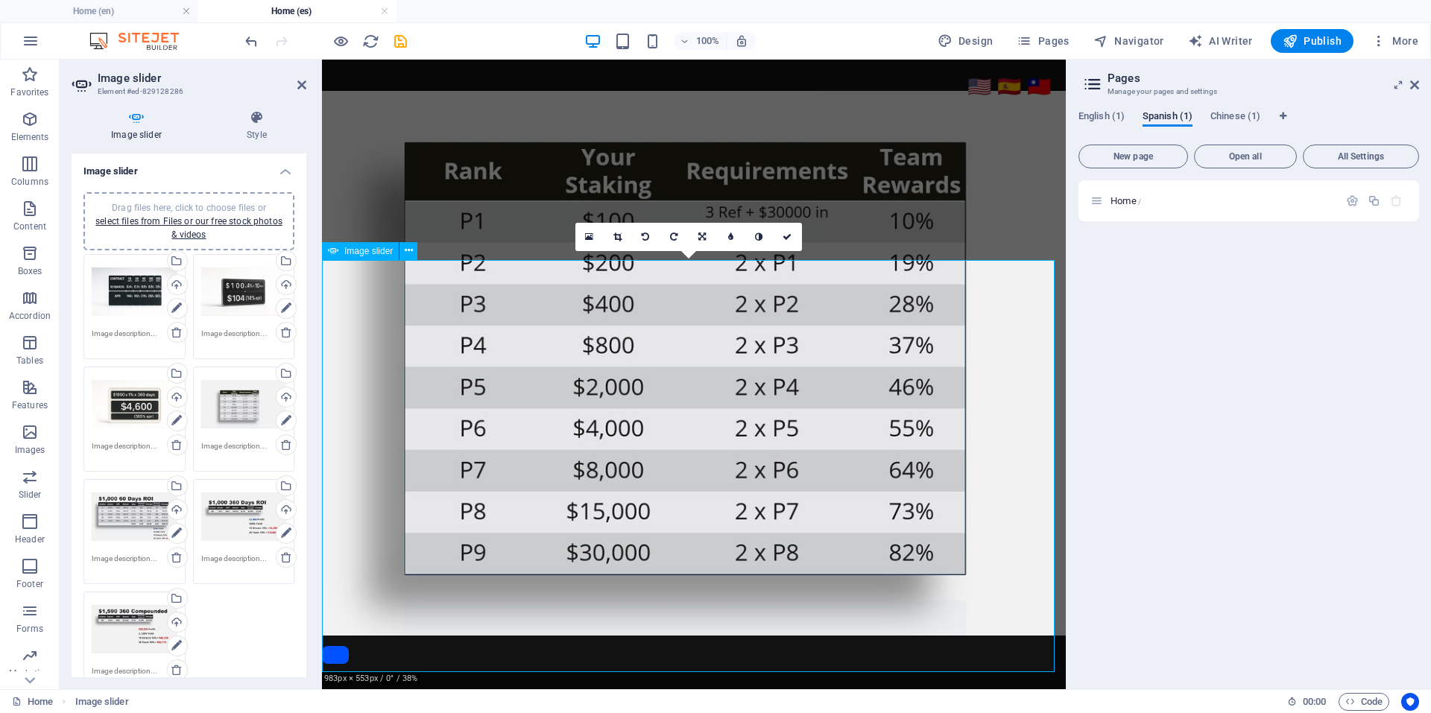
scroll to position [3568, 0]
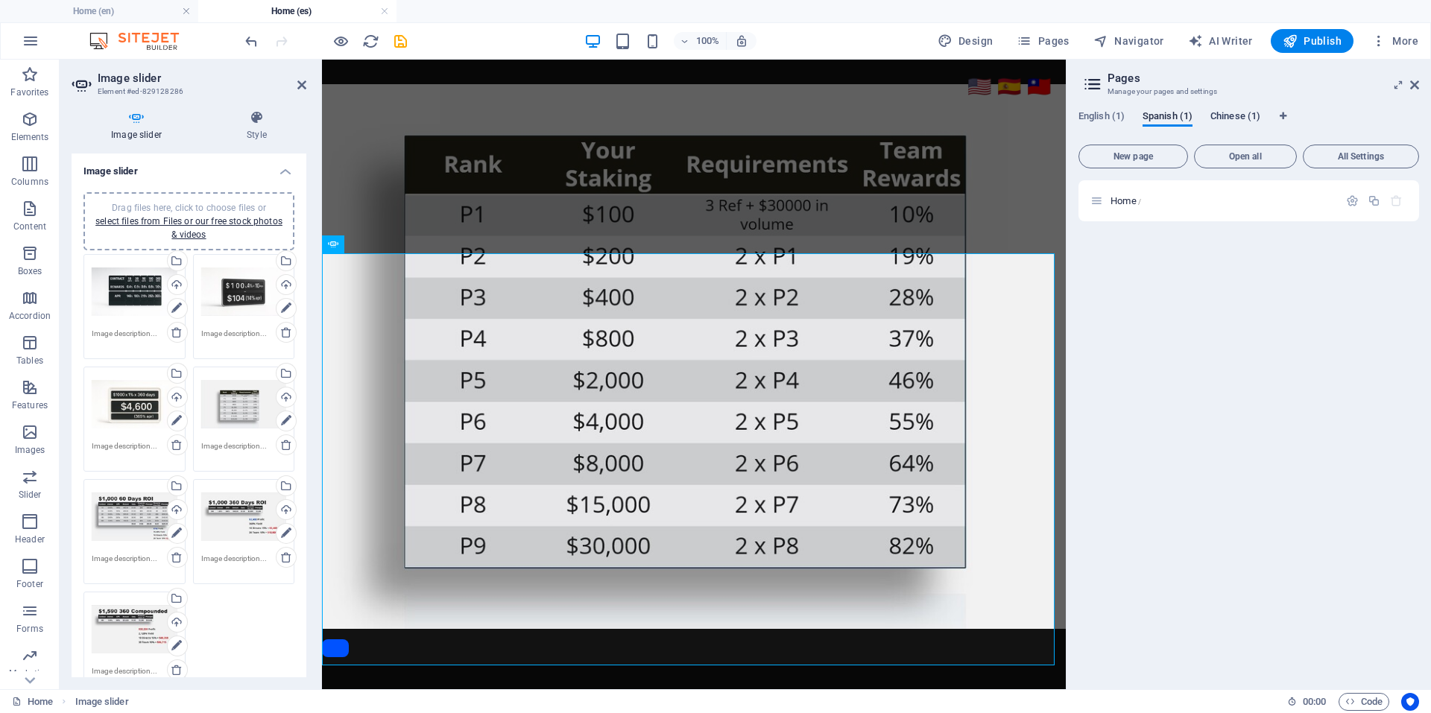
click at [1232, 116] on span "Chinese (1)" at bounding box center [1236, 117] width 50 height 21
click at [1129, 201] on span "Home /" at bounding box center [1126, 200] width 31 height 11
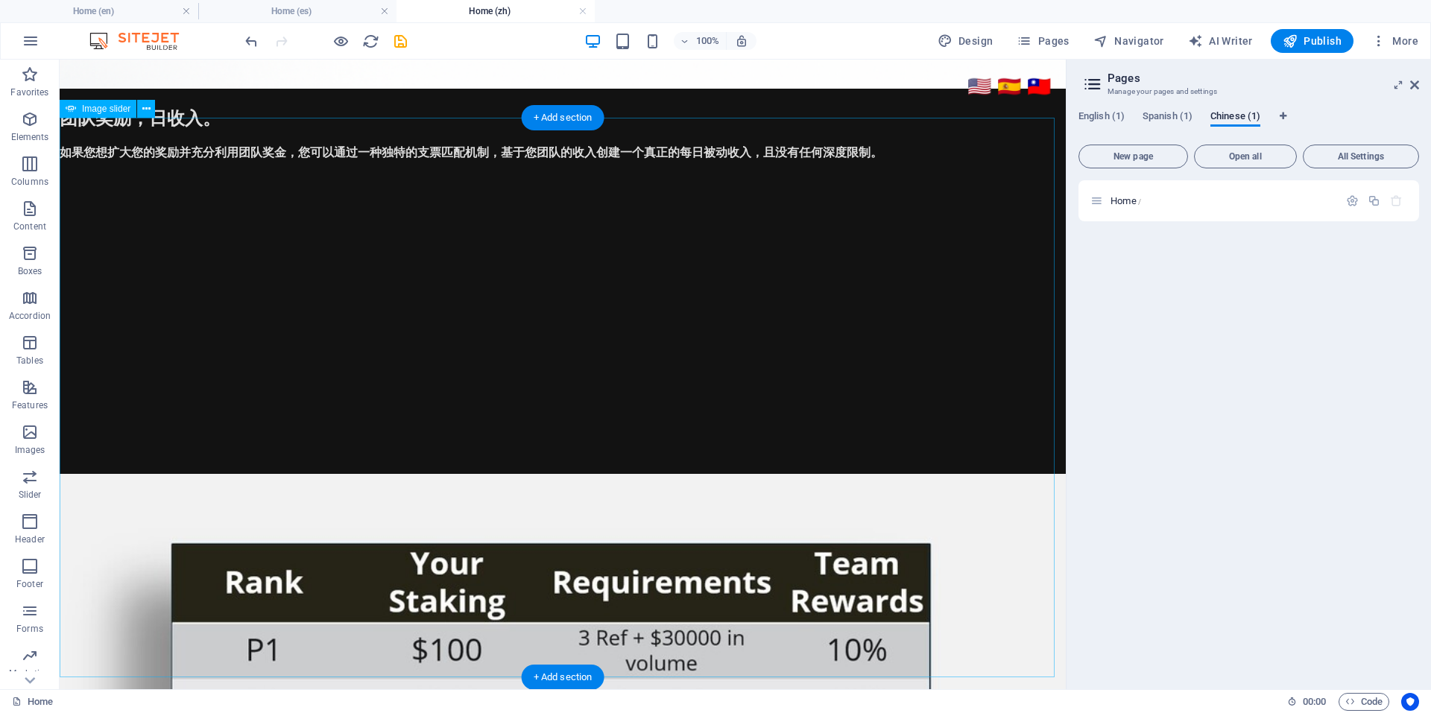
scroll to position [3305, 0]
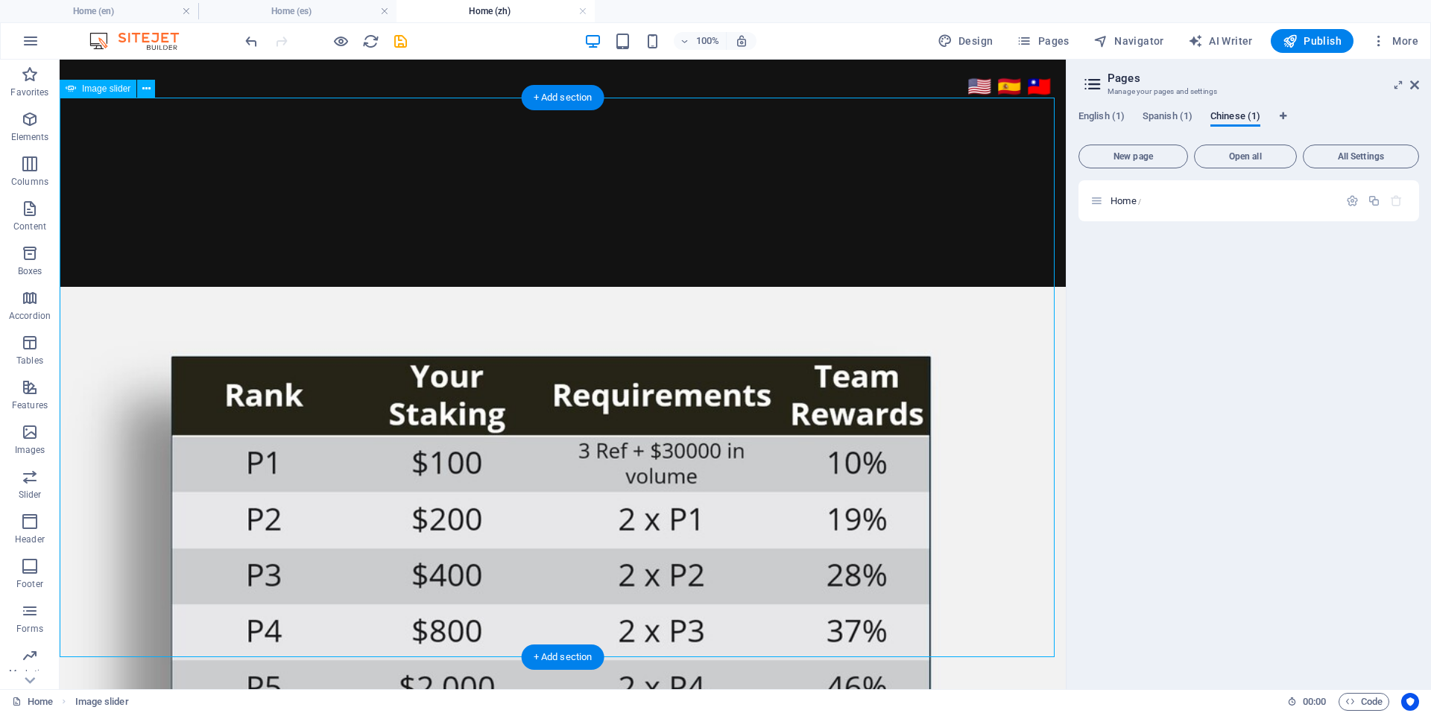
select select "ms"
select select "s"
select select "progressive"
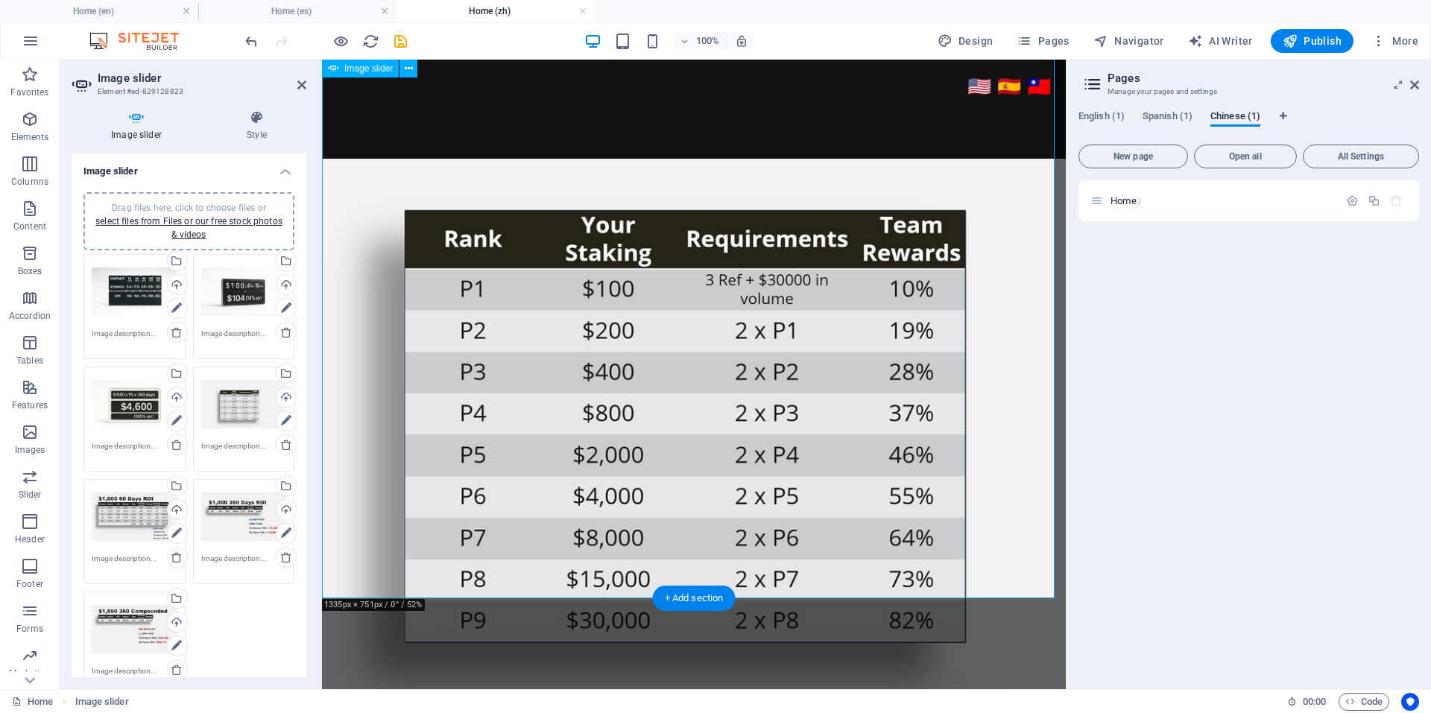
scroll to position [3061, 0]
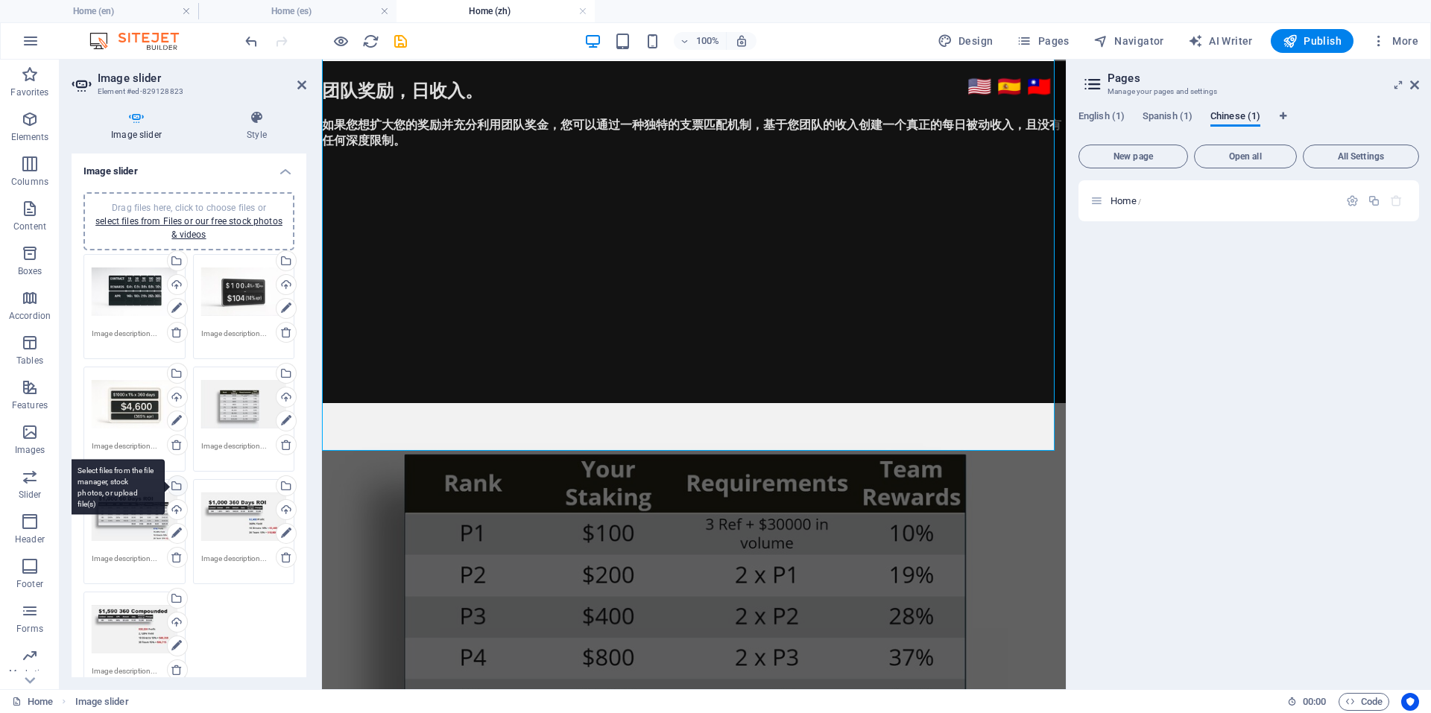
click at [174, 479] on div "Select files from the file manager, stock photos, or upload file(s)" at bounding box center [176, 487] width 22 height 22
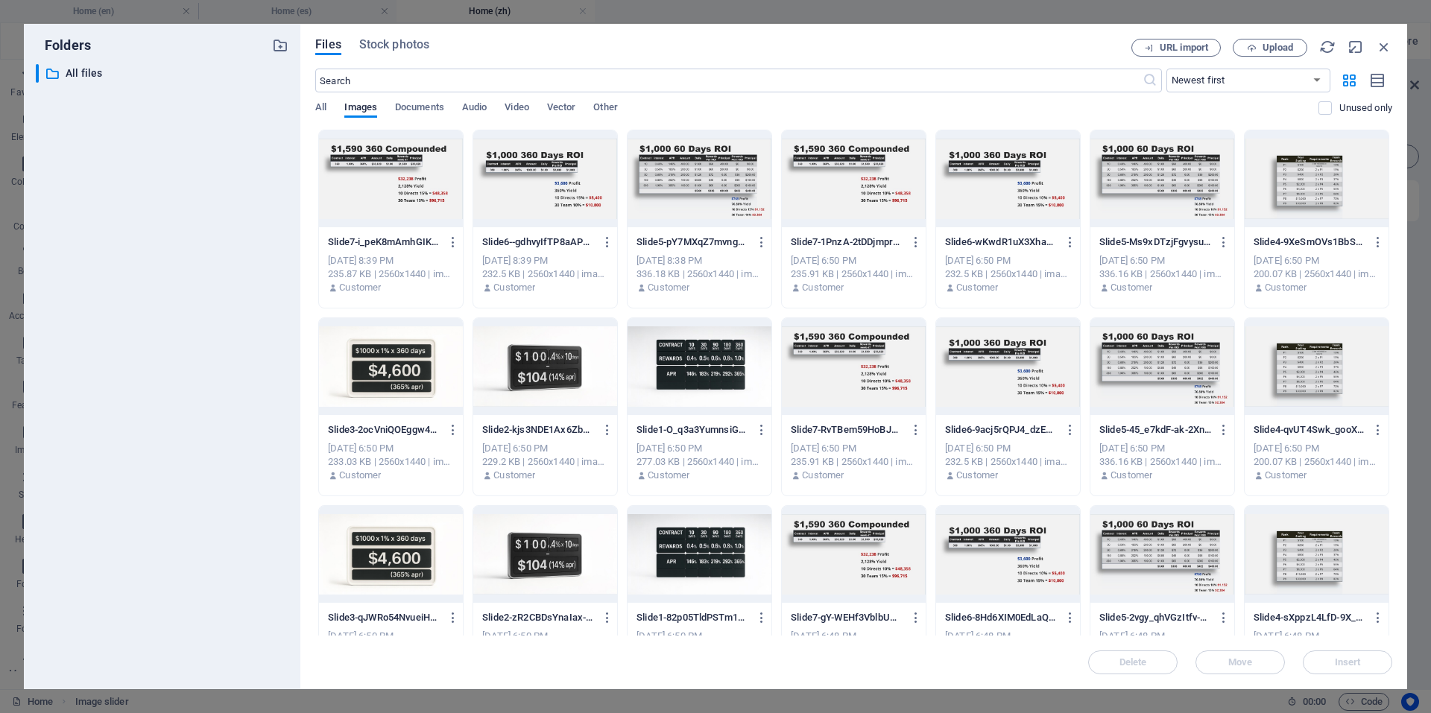
click at [694, 186] on div at bounding box center [700, 178] width 144 height 97
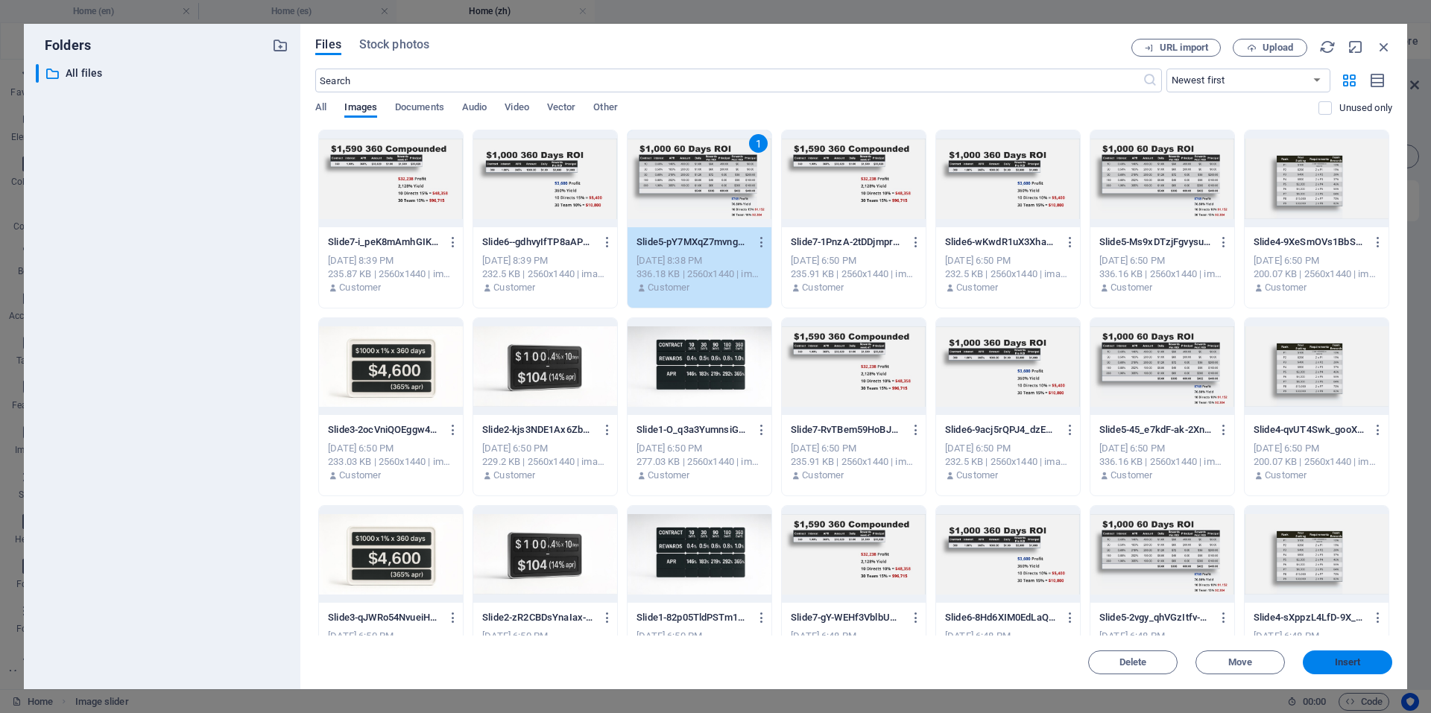
drag, startPoint x: 1361, startPoint y: 662, endPoint x: 235, endPoint y: 502, distance: 1137.6
click at [1361, 662] on span "Insert" at bounding box center [1348, 662] width 78 height 9
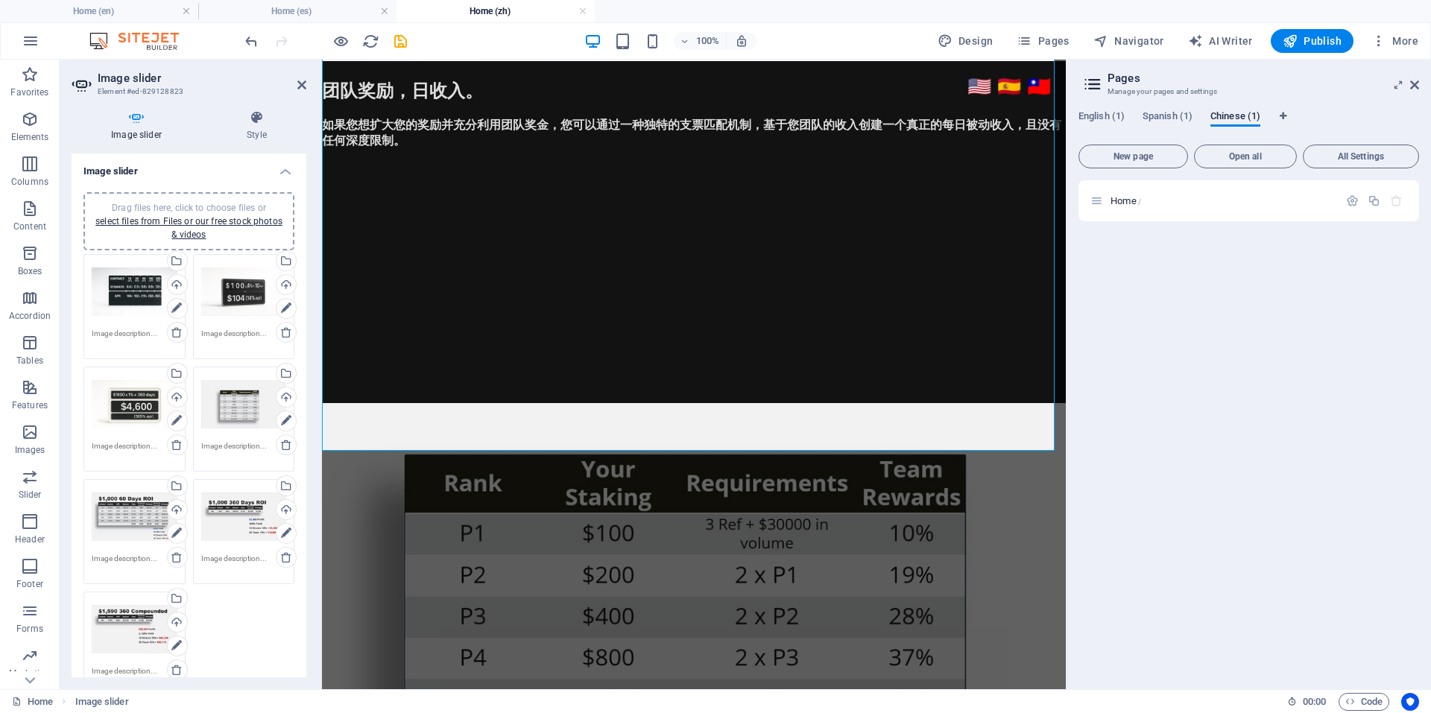
click at [225, 511] on div "Drag files here, click to choose files or select files from Files or our free s…" at bounding box center [244, 518] width 86 height 60
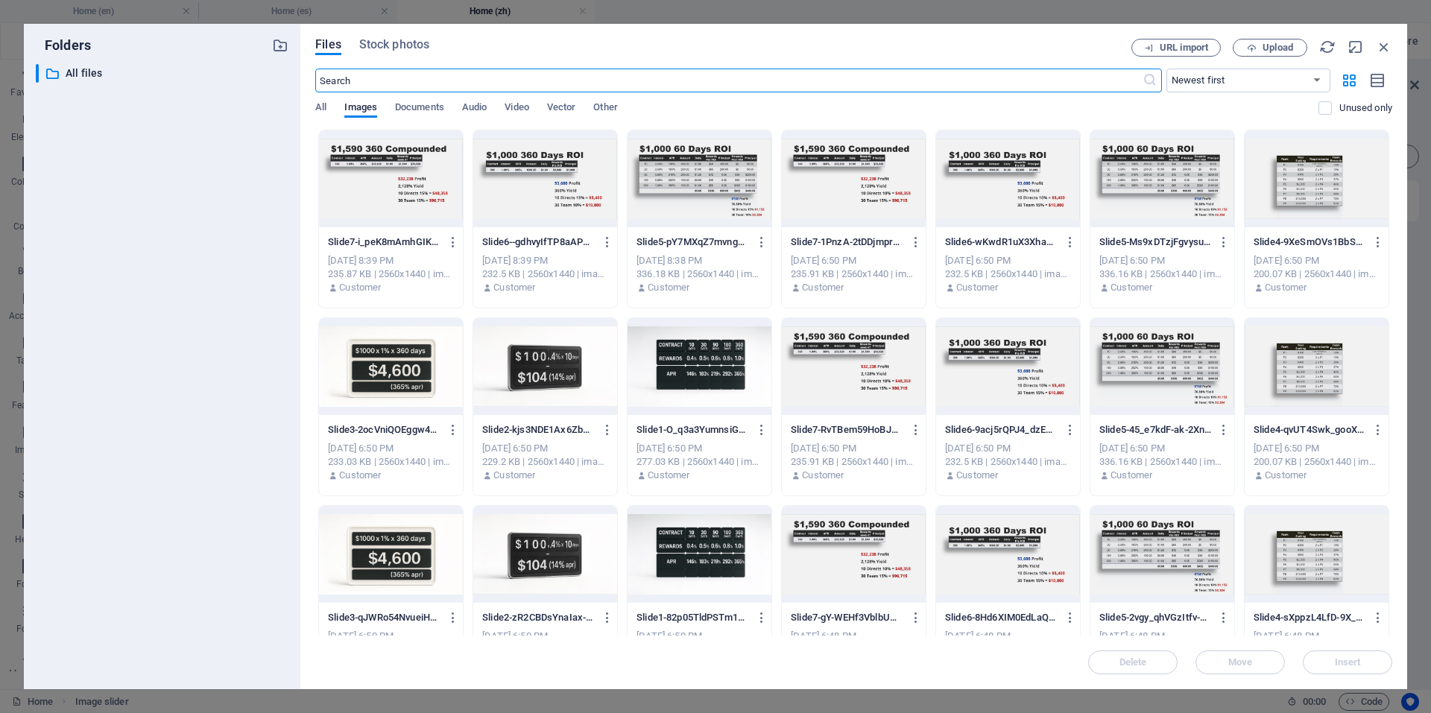
click at [543, 181] on div at bounding box center [545, 178] width 144 height 97
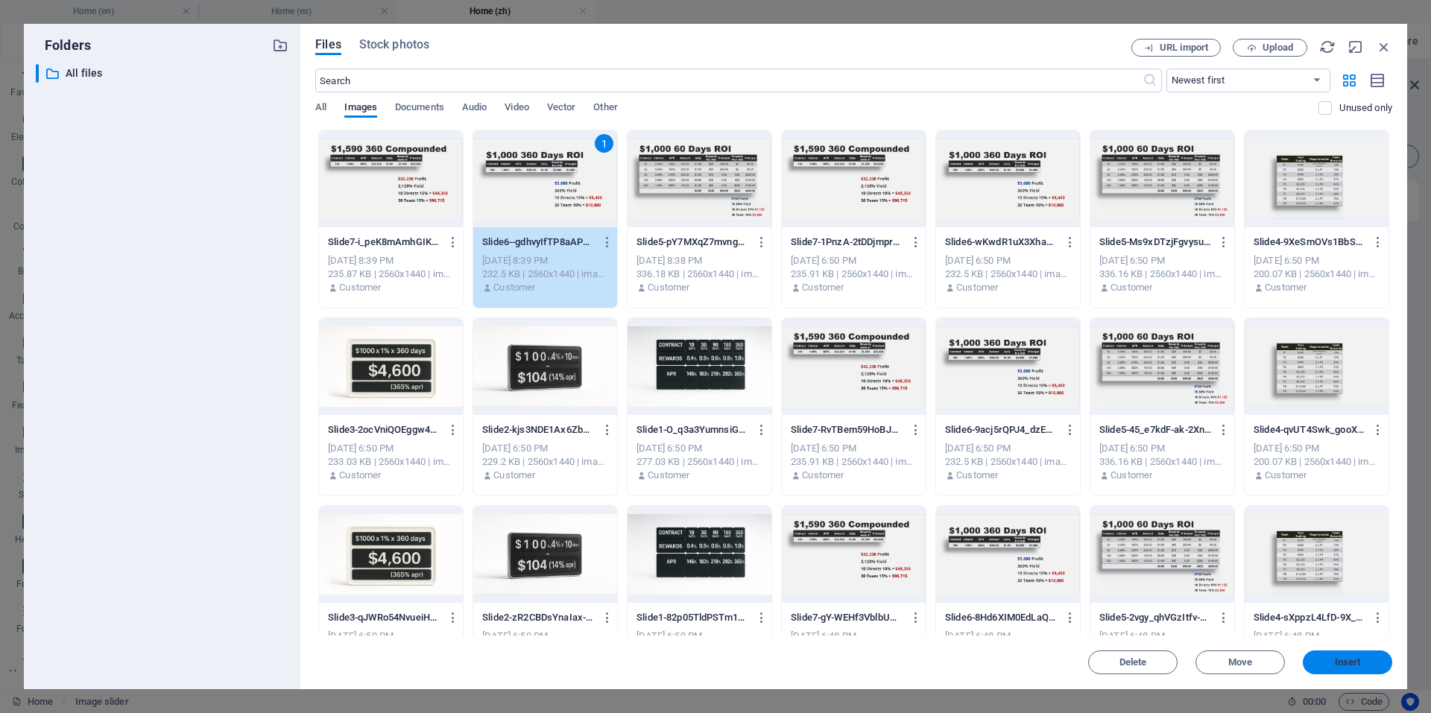
click at [1358, 658] on span "Insert" at bounding box center [1348, 662] width 26 height 9
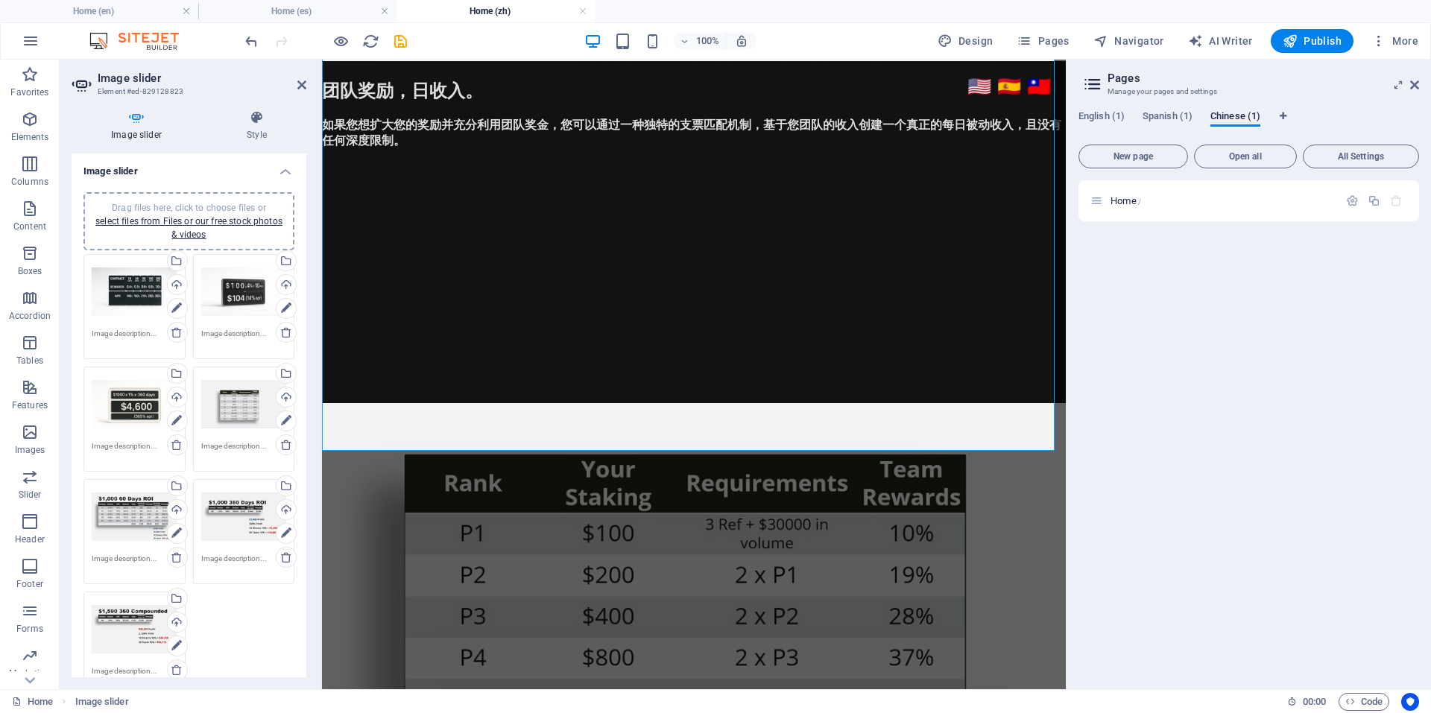
click at [112, 627] on div "Drag files here, click to choose files or select files from Files or our free s…" at bounding box center [135, 630] width 86 height 60
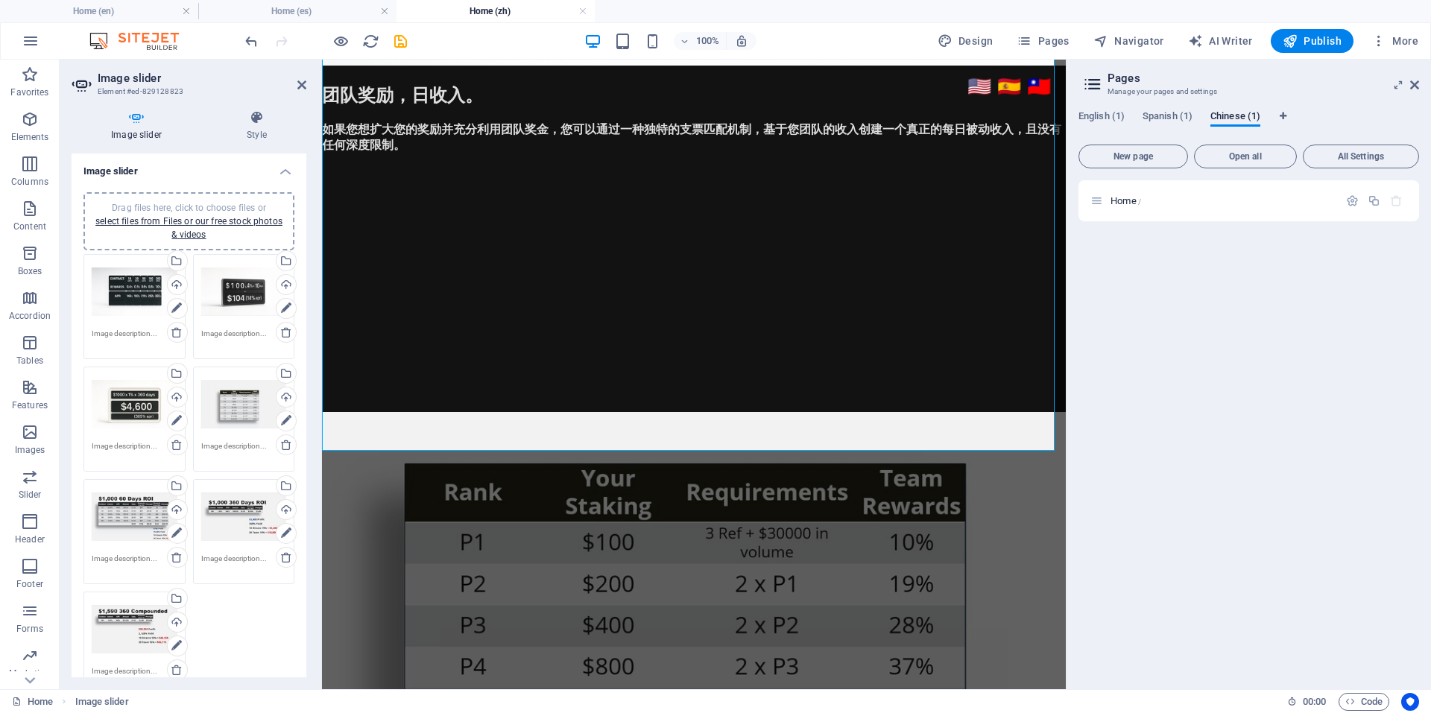
scroll to position [3076, 0]
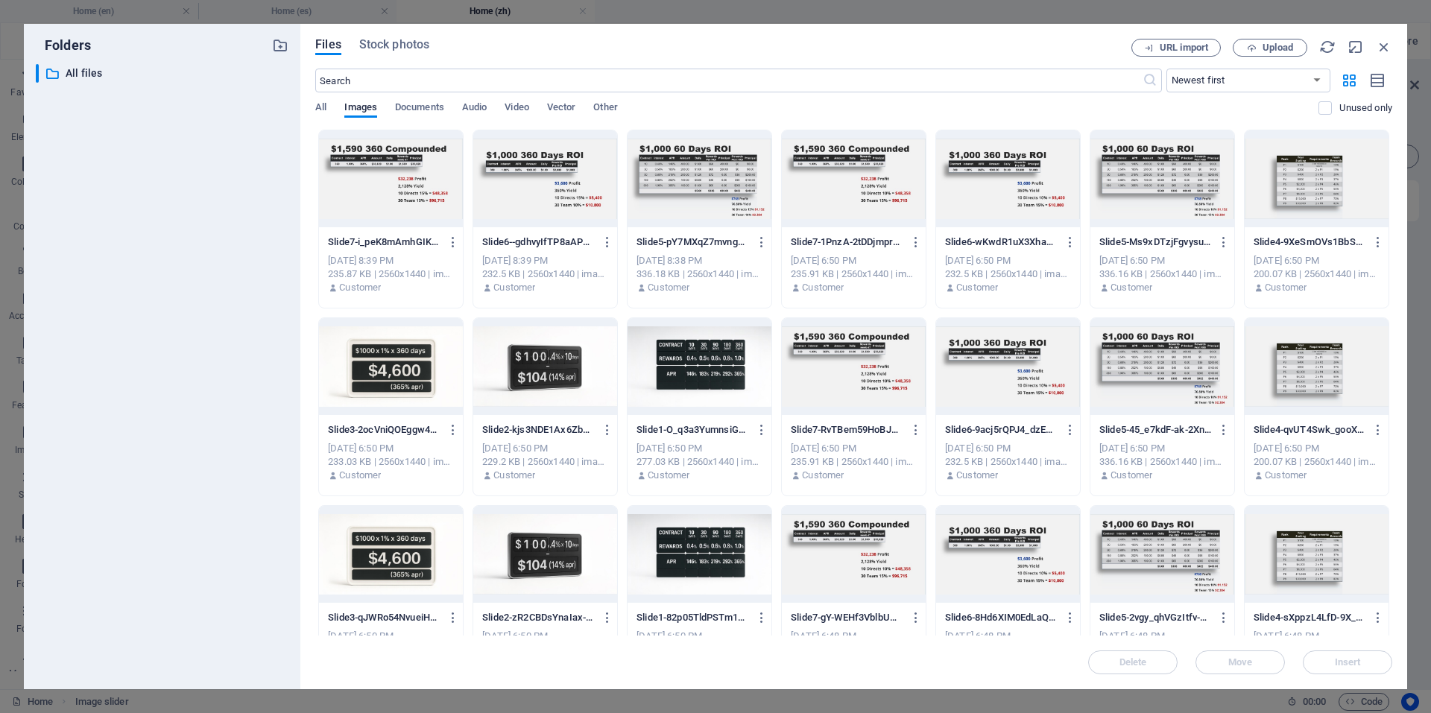
click at [385, 189] on div at bounding box center [391, 178] width 144 height 97
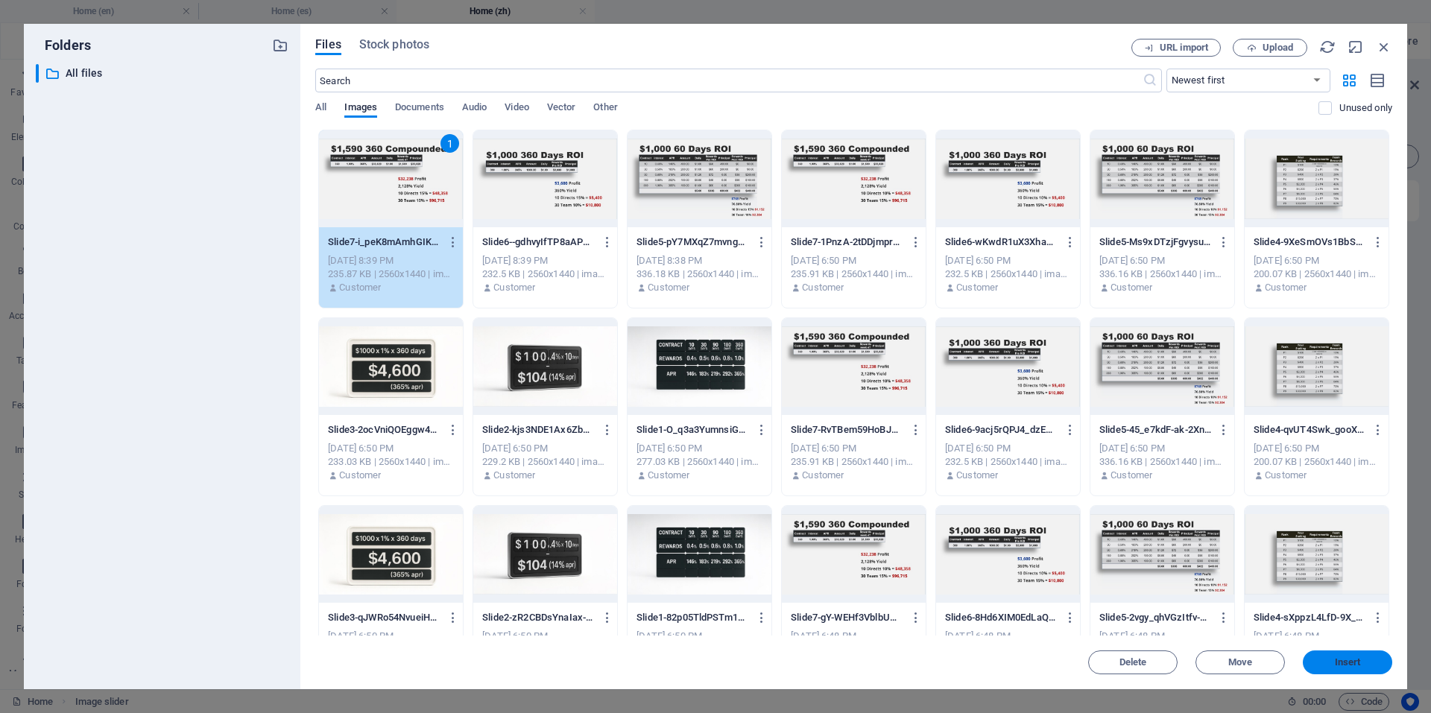
click at [1357, 667] on span "Insert" at bounding box center [1348, 662] width 26 height 9
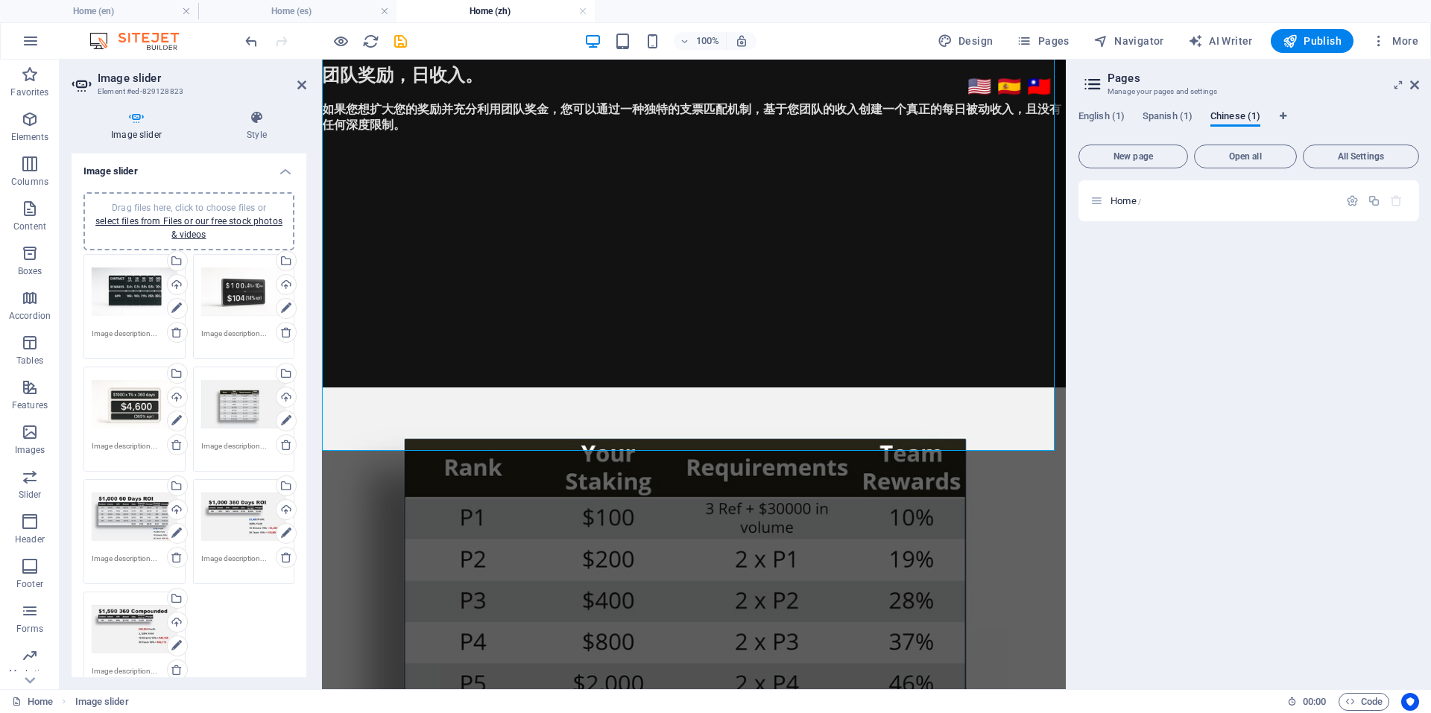
scroll to position [3061, 0]
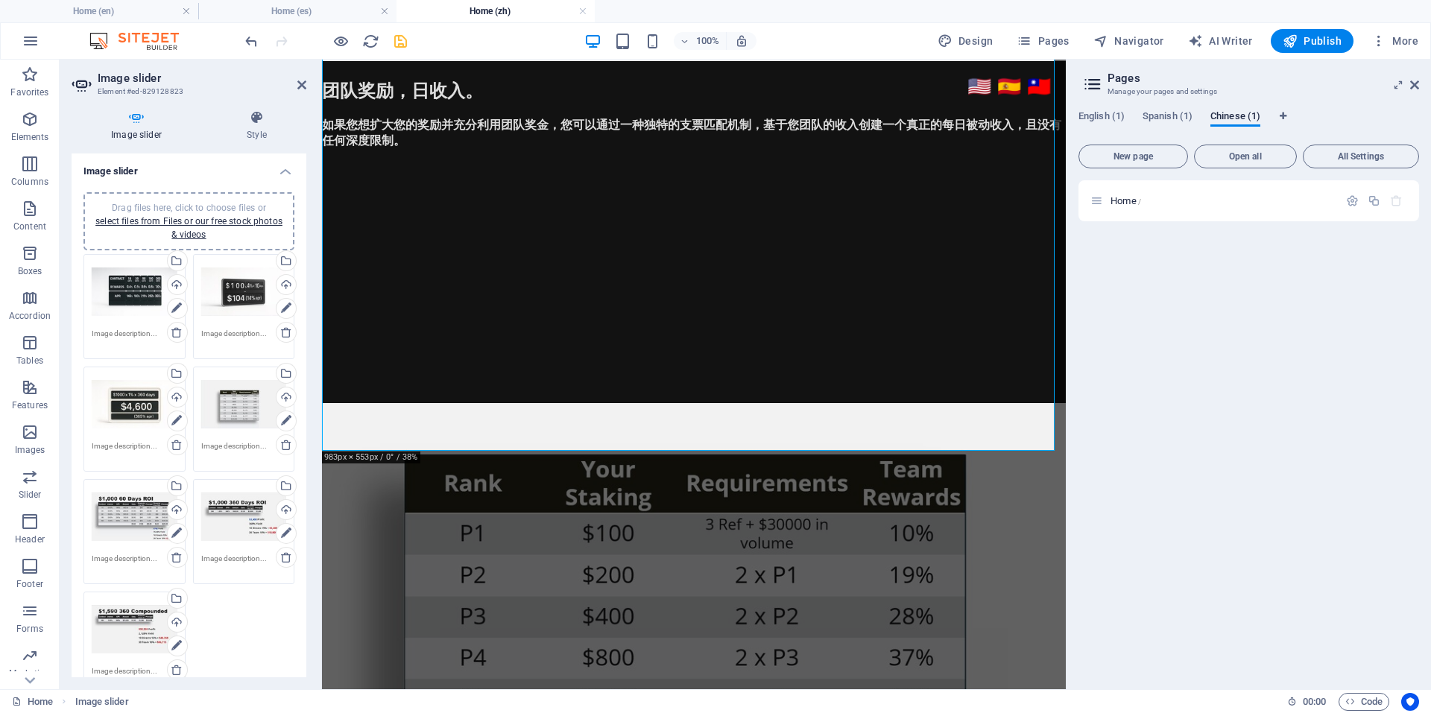
click at [397, 42] on icon "save" at bounding box center [400, 41] width 17 height 17
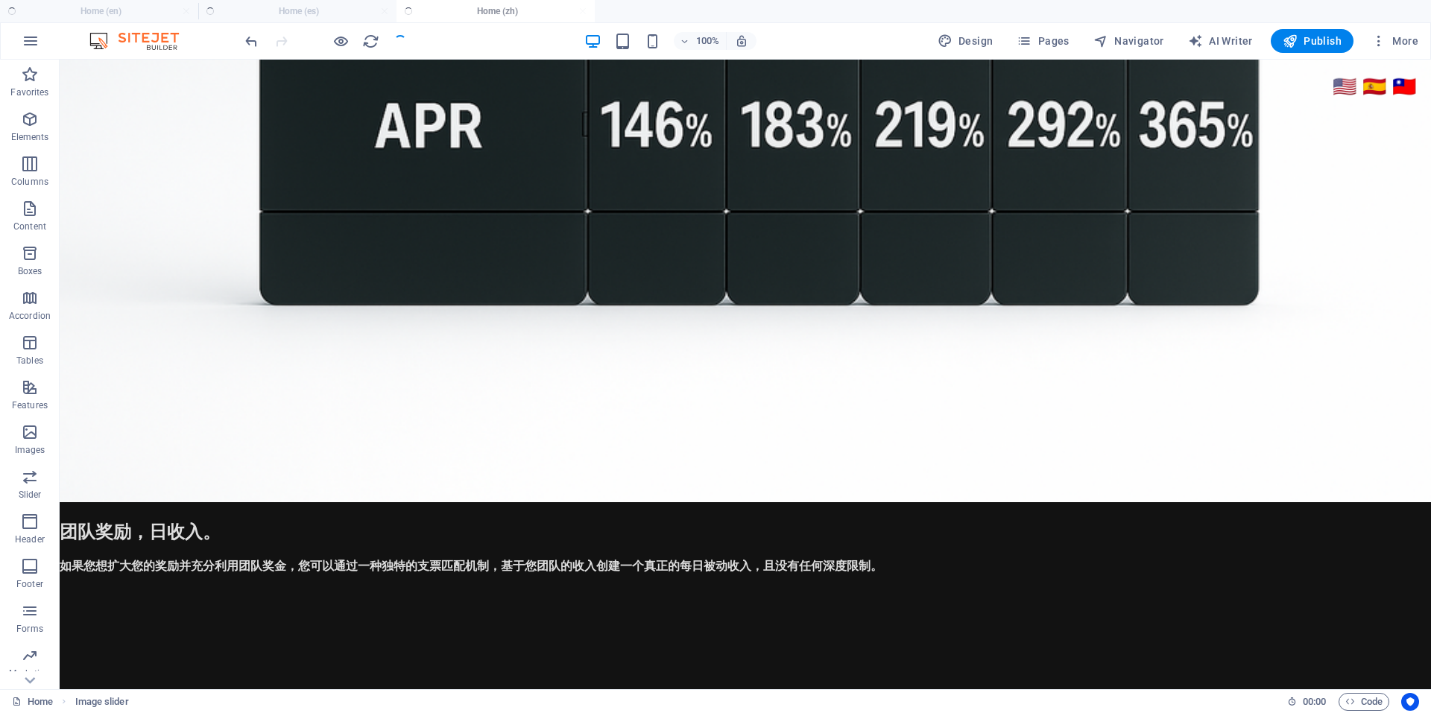
scroll to position [3305, 0]
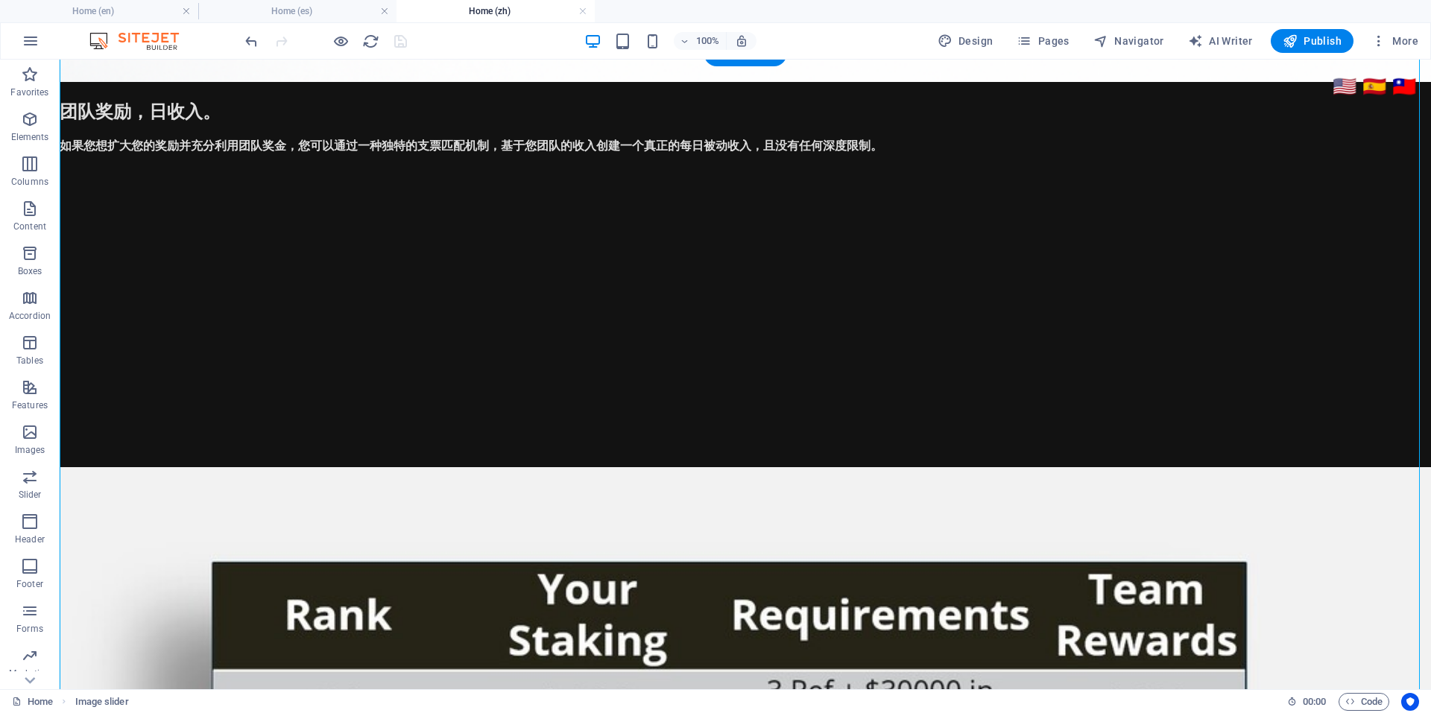
scroll to position [3529, 0]
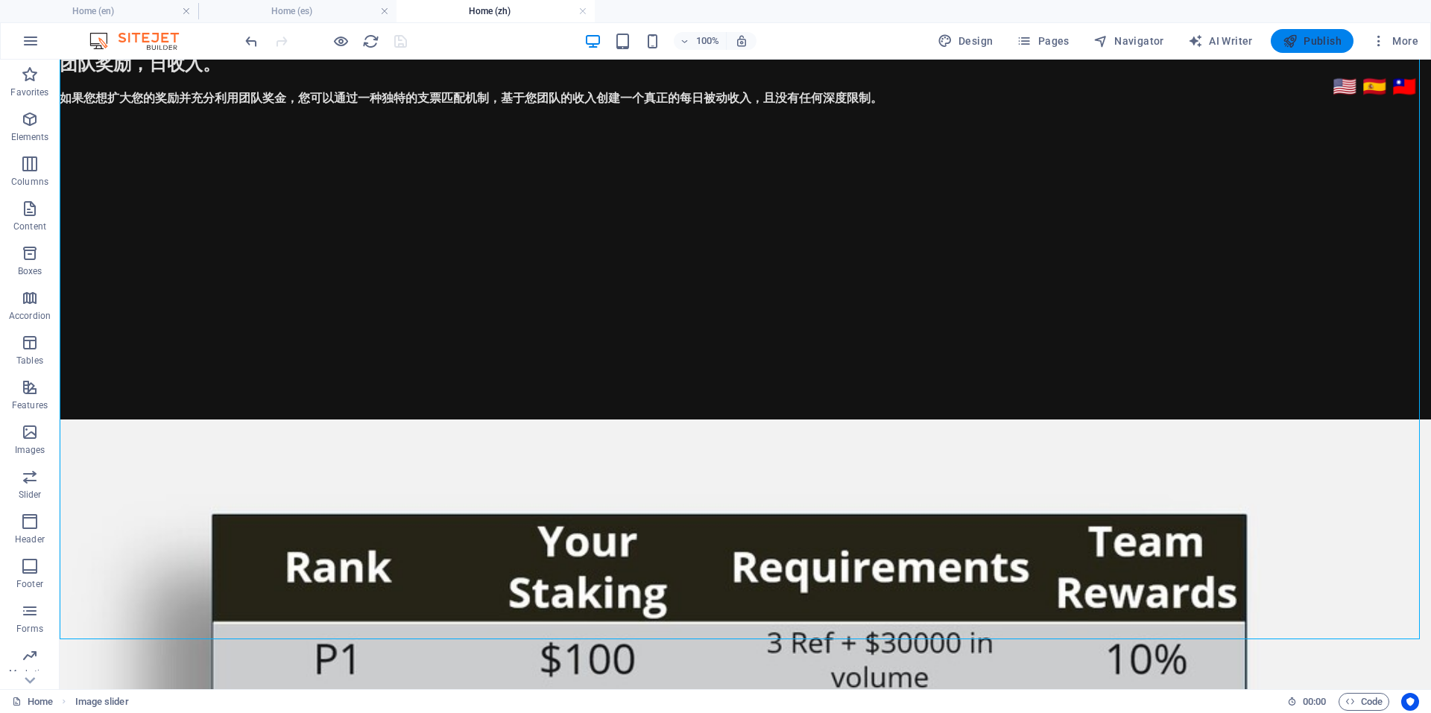
click at [1319, 38] on span "Publish" at bounding box center [1312, 41] width 59 height 15
